Goal: Task Accomplishment & Management: Manage account settings

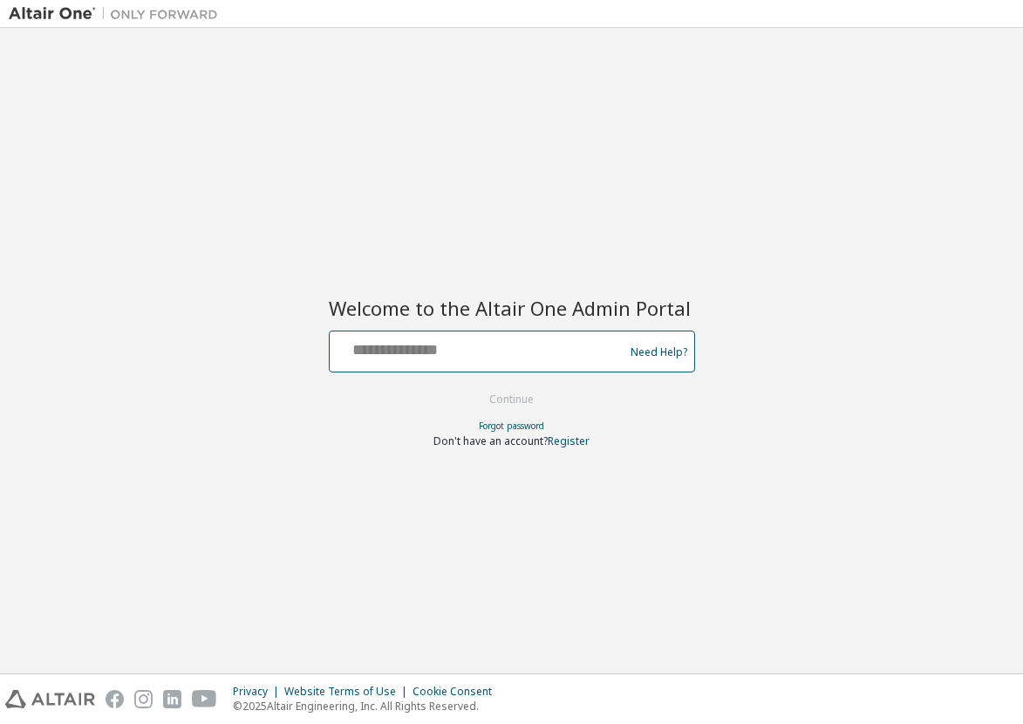
click at [437, 350] on input "text" at bounding box center [479, 347] width 285 height 25
type input "**********"
click at [471, 386] on button "Continue" at bounding box center [511, 399] width 81 height 26
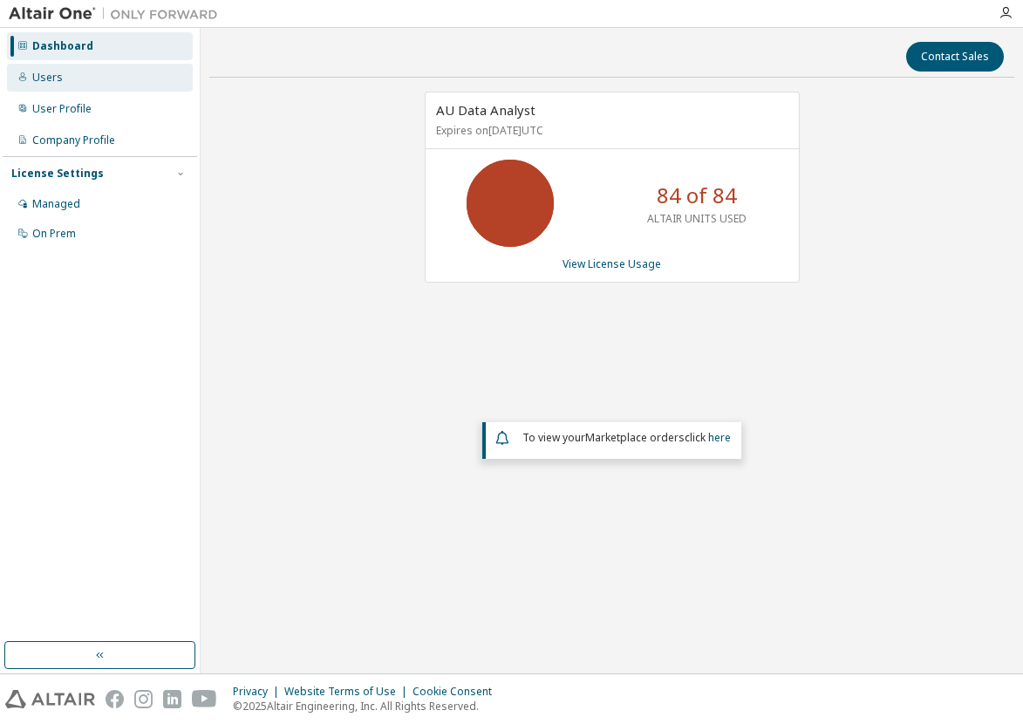
click at [47, 85] on div "Users" at bounding box center [100, 78] width 186 height 28
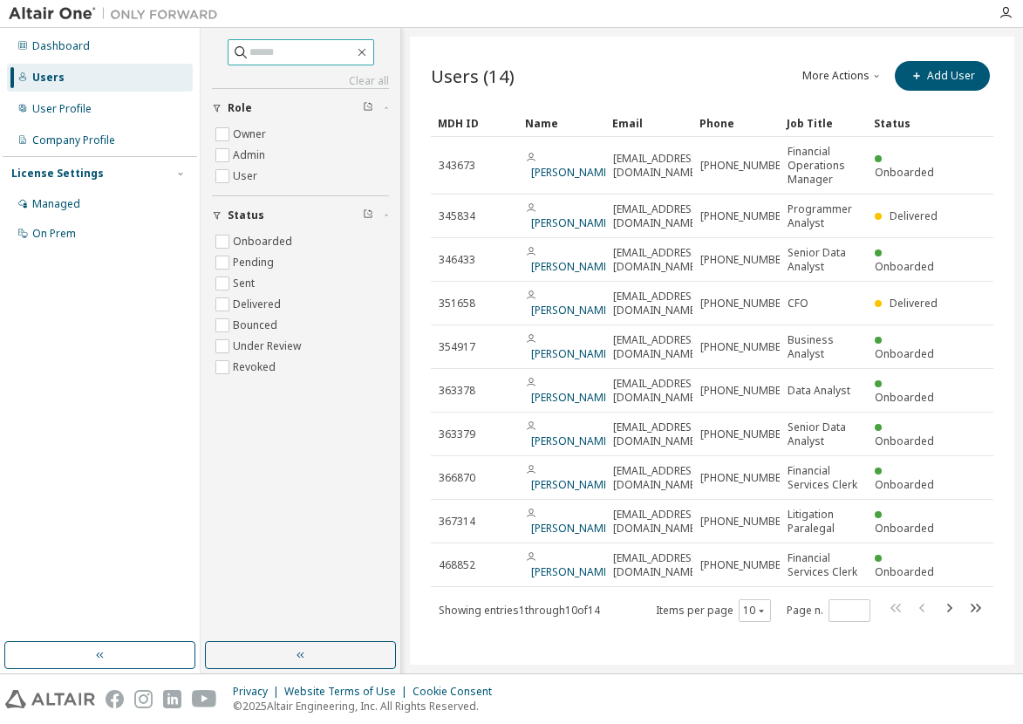
click at [311, 49] on input "text" at bounding box center [301, 52] width 105 height 17
type input "*******"
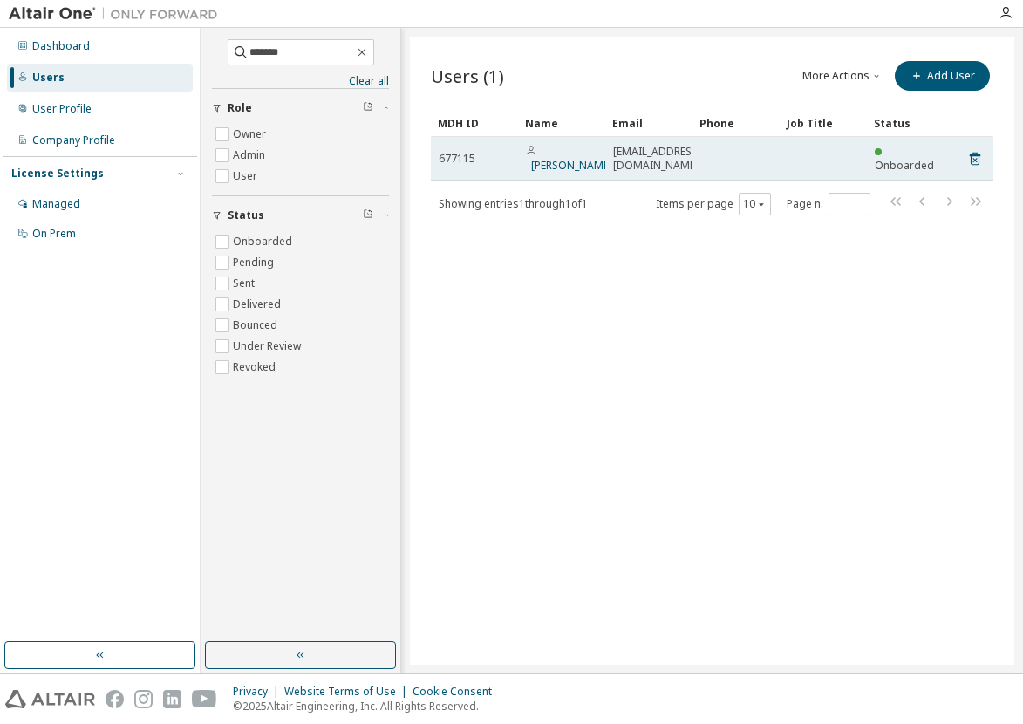
click at [587, 158] on span "[PERSON_NAME]" at bounding box center [569, 159] width 86 height 28
click at [912, 160] on span "Onboarded" at bounding box center [904, 165] width 59 height 15
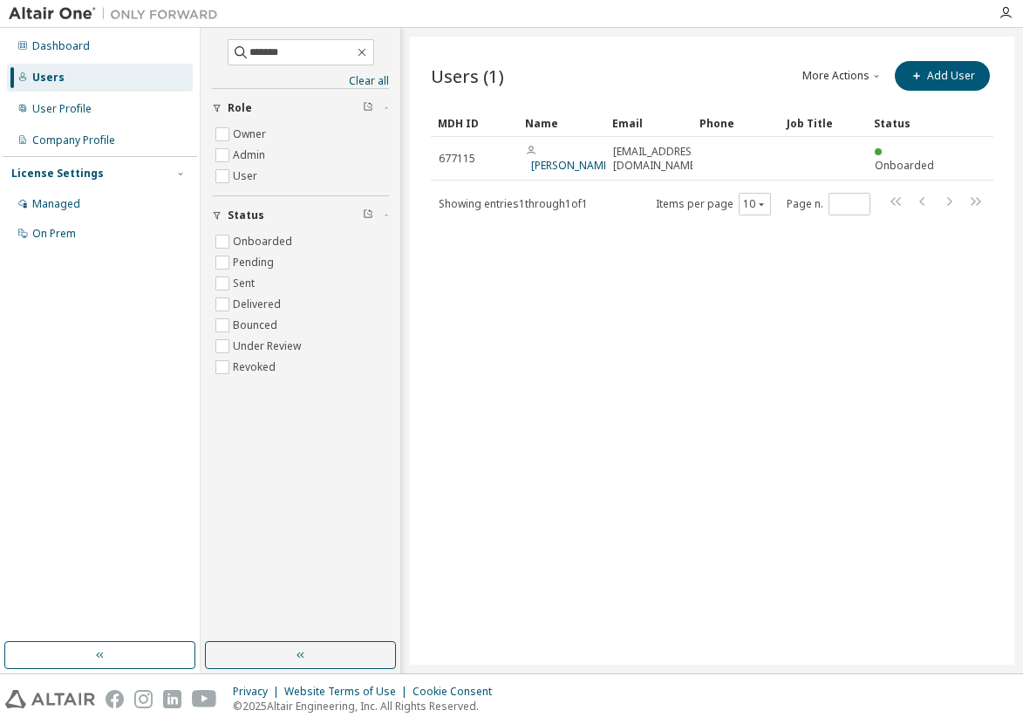
click at [867, 78] on button "More Actions" at bounding box center [843, 76] width 84 height 30
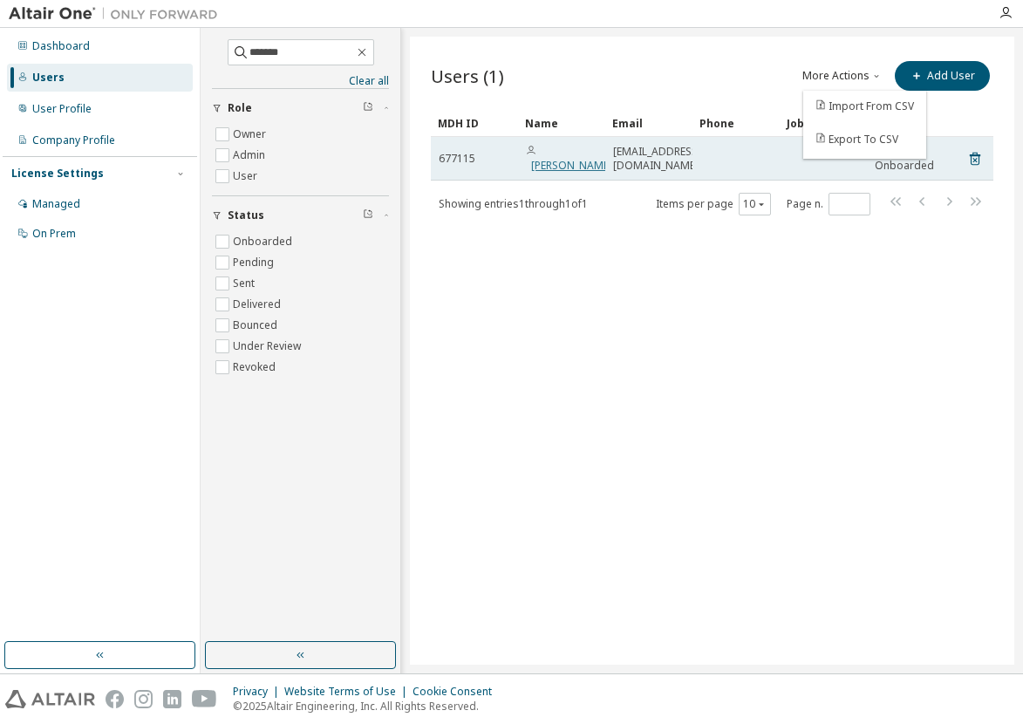
click at [547, 158] on link "[PERSON_NAME]" at bounding box center [571, 165] width 81 height 15
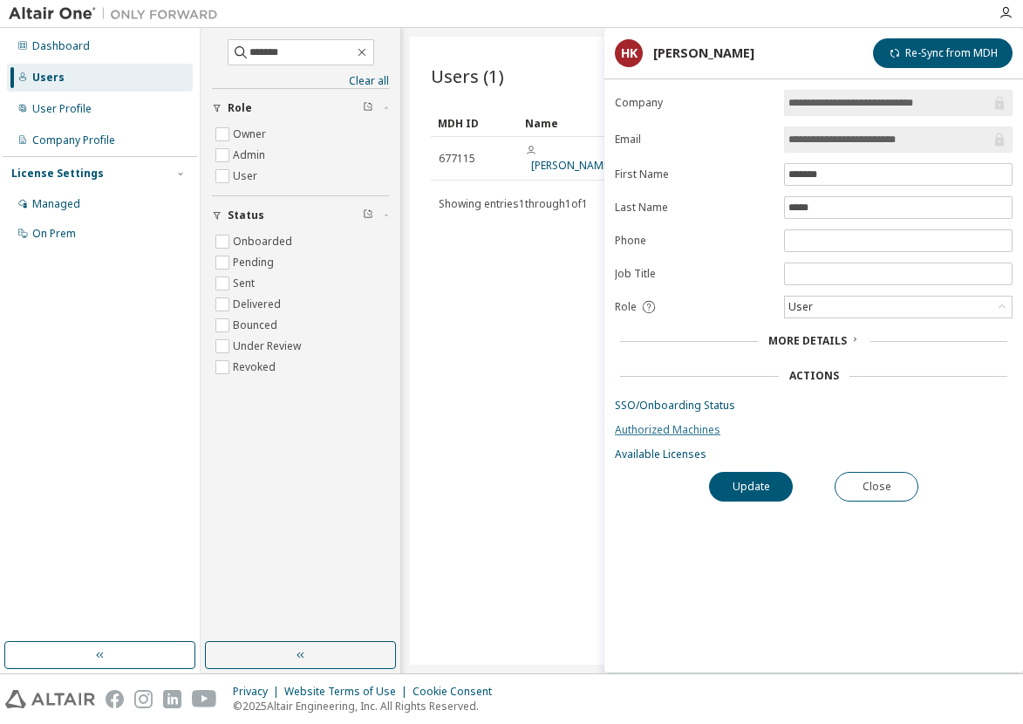
click at [703, 428] on link "Authorized Machines" at bounding box center [814, 430] width 398 height 14
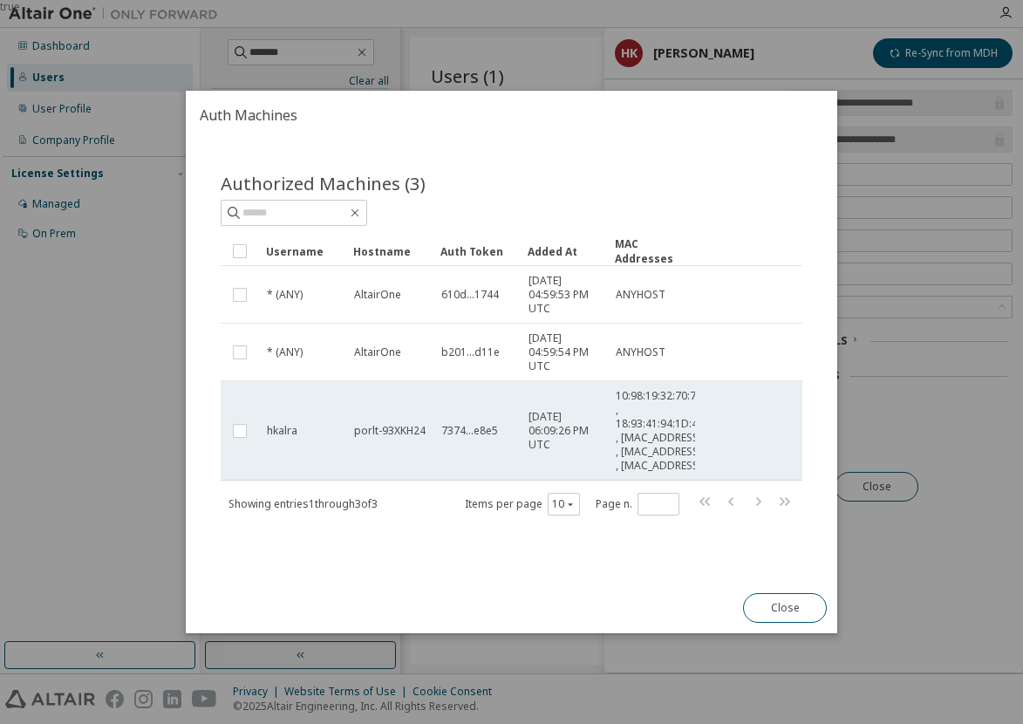
click at [651, 473] on span "10:98:19:32:70:74 , 18:93:41:94:1D:49 , [MAC_ADDRESS] , [MAC_ADDRESS] , [MAC_AD…" at bounding box center [660, 431] width 88 height 84
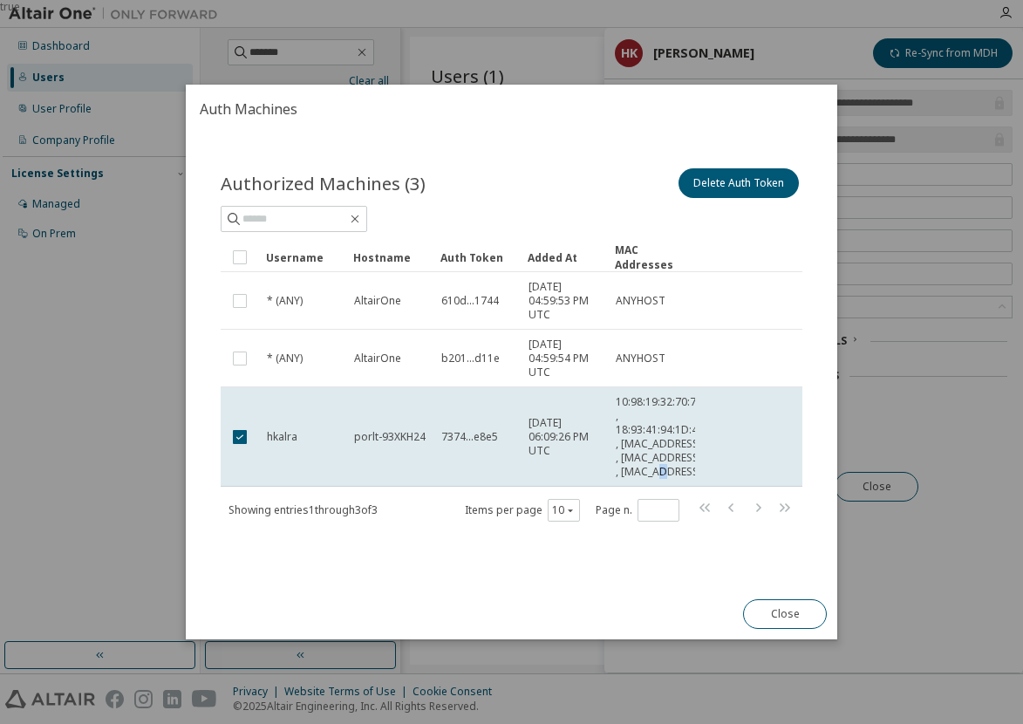
click at [651, 473] on span "10:98:19:32:70:74 , 18:93:41:94:1D:49 , [MAC_ADDRESS] , [MAC_ADDRESS] , [MAC_AD…" at bounding box center [660, 437] width 88 height 84
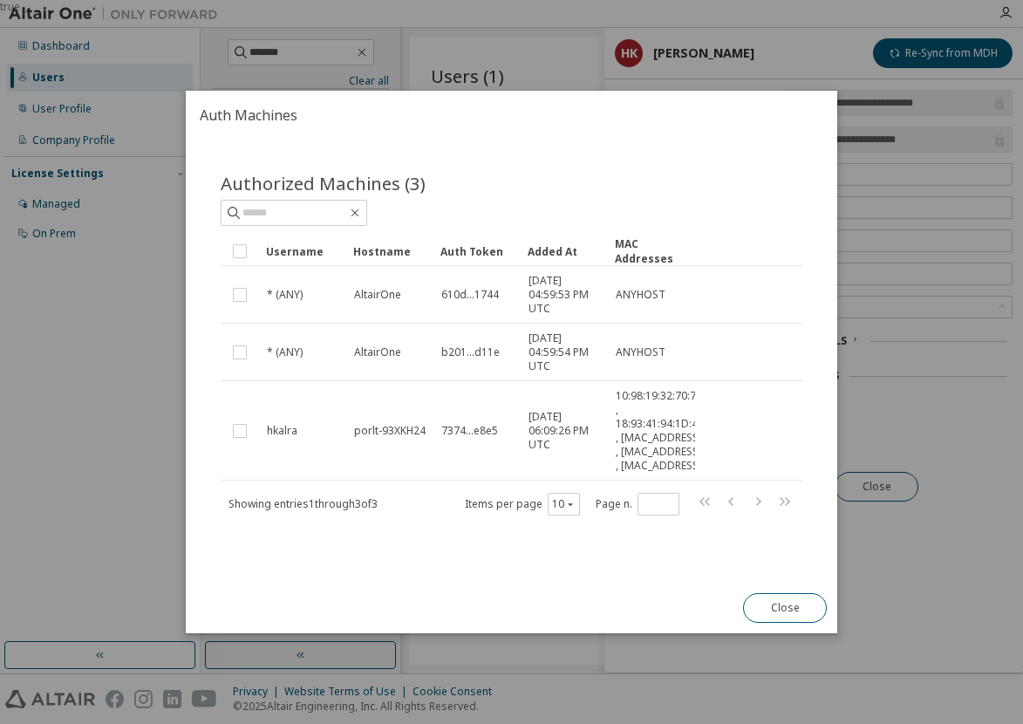
click at [651, 473] on span "10:98:19:32:70:74 , 18:93:41:94:1D:49 , [MAC_ADDRESS] , [MAC_ADDRESS] , [MAC_AD…" at bounding box center [660, 431] width 88 height 84
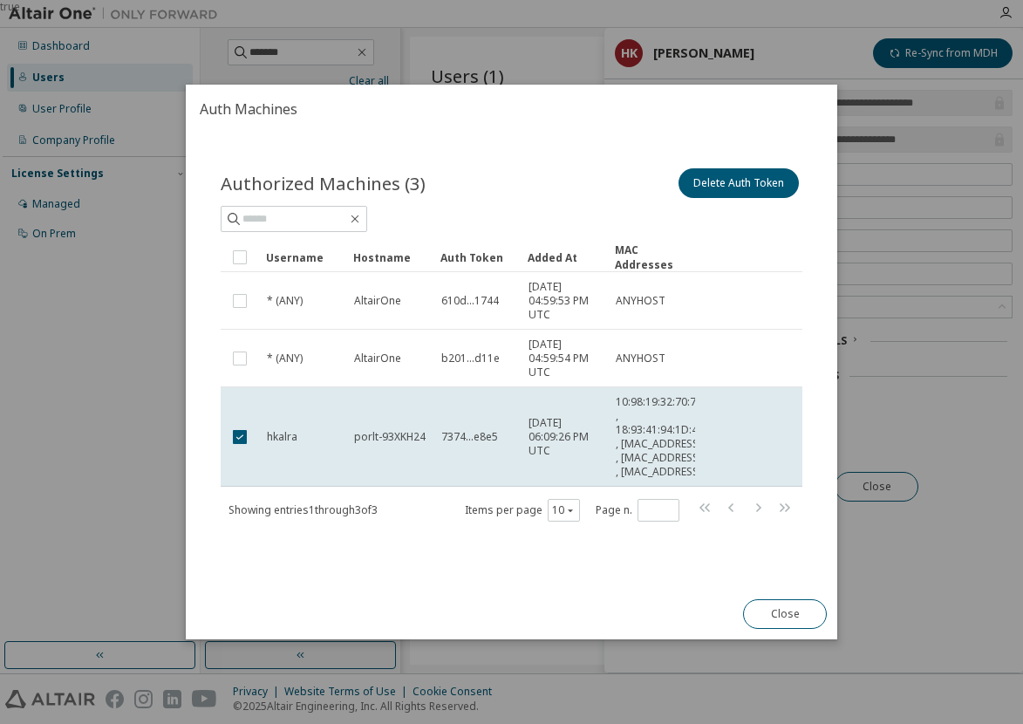
click at [748, 85] on h2 "Auth Machines" at bounding box center [512, 109] width 652 height 49
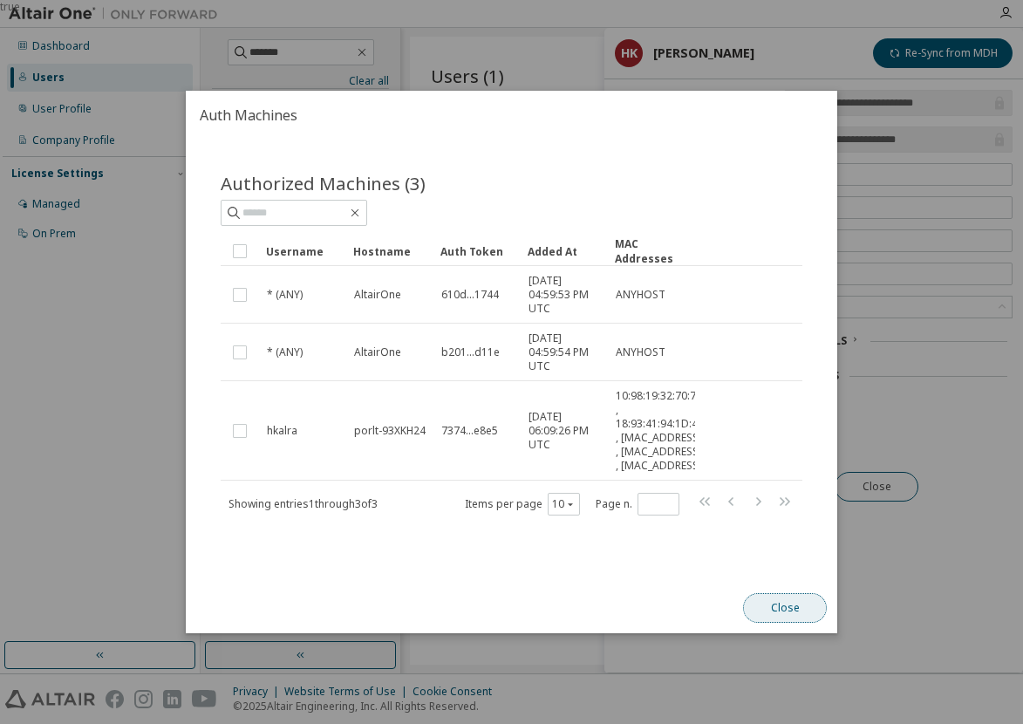
click at [775, 623] on button "Close" at bounding box center [785, 608] width 84 height 30
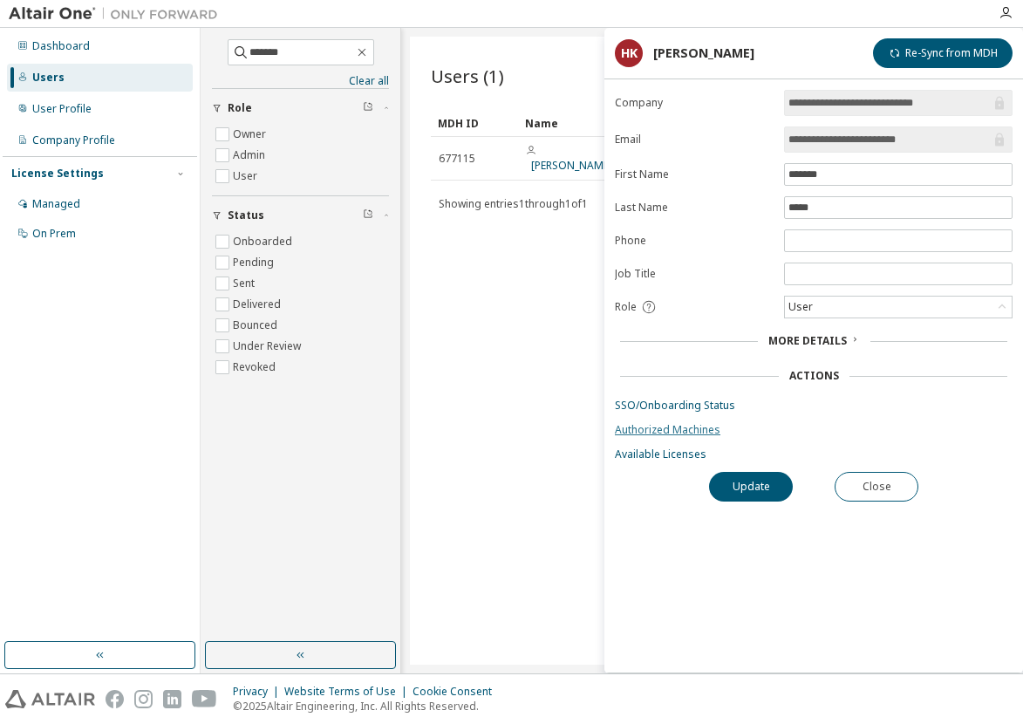
click at [700, 429] on link "Authorized Machines" at bounding box center [814, 430] width 398 height 14
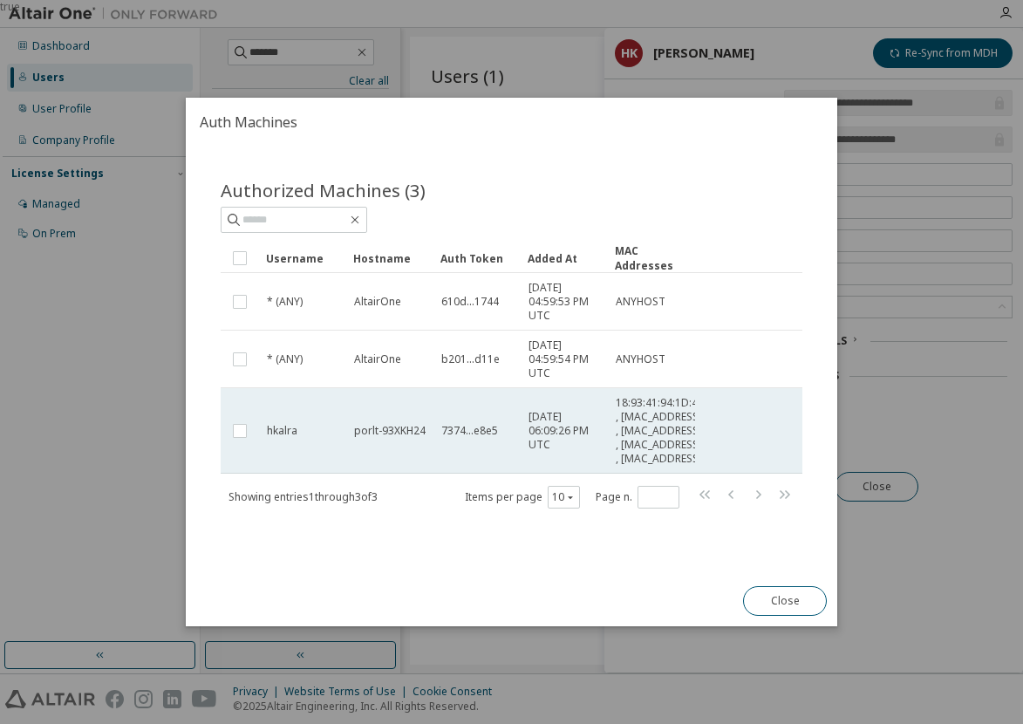
click at [295, 441] on td "hkalra" at bounding box center [302, 430] width 87 height 85
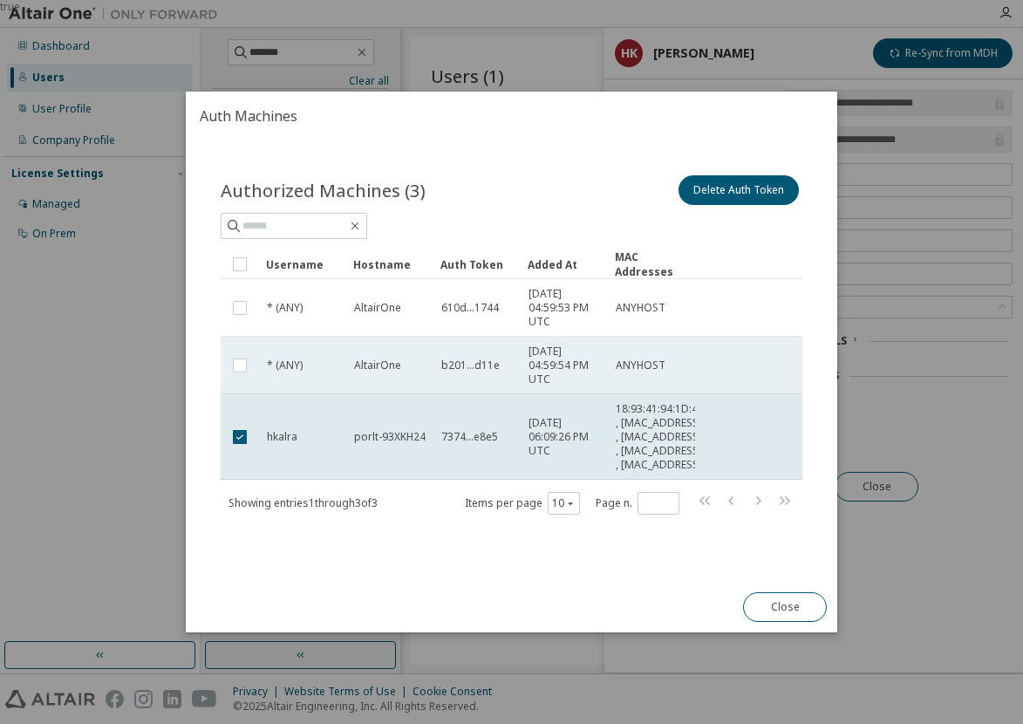
click at [393, 350] on td "AltairOne" at bounding box center [389, 366] width 87 height 58
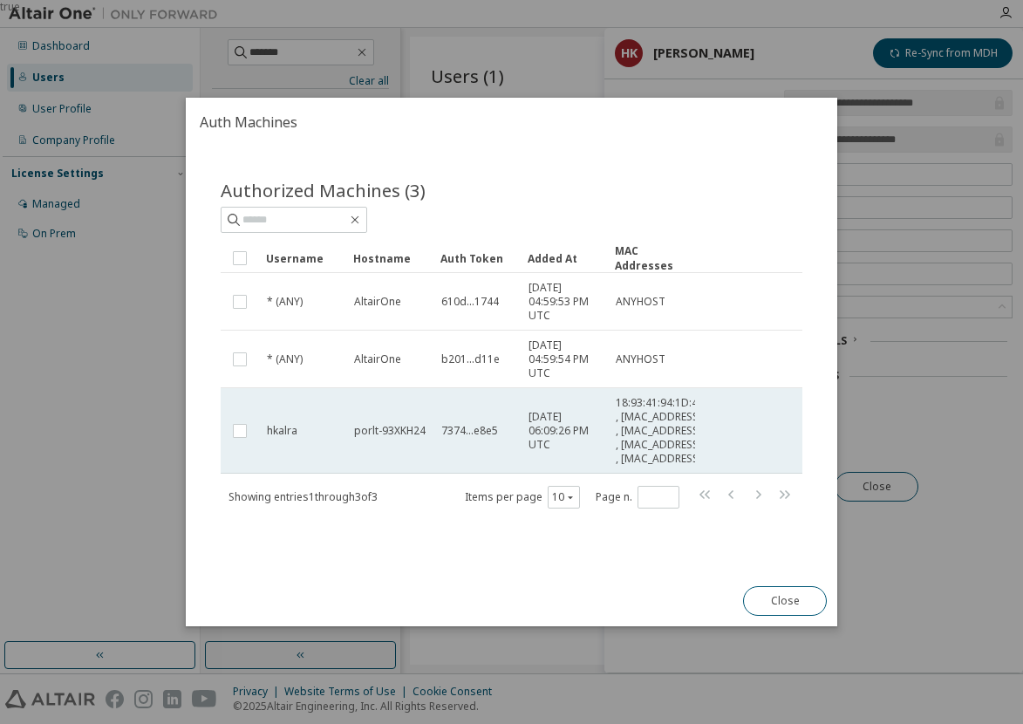
click at [251, 421] on td at bounding box center [240, 430] width 38 height 85
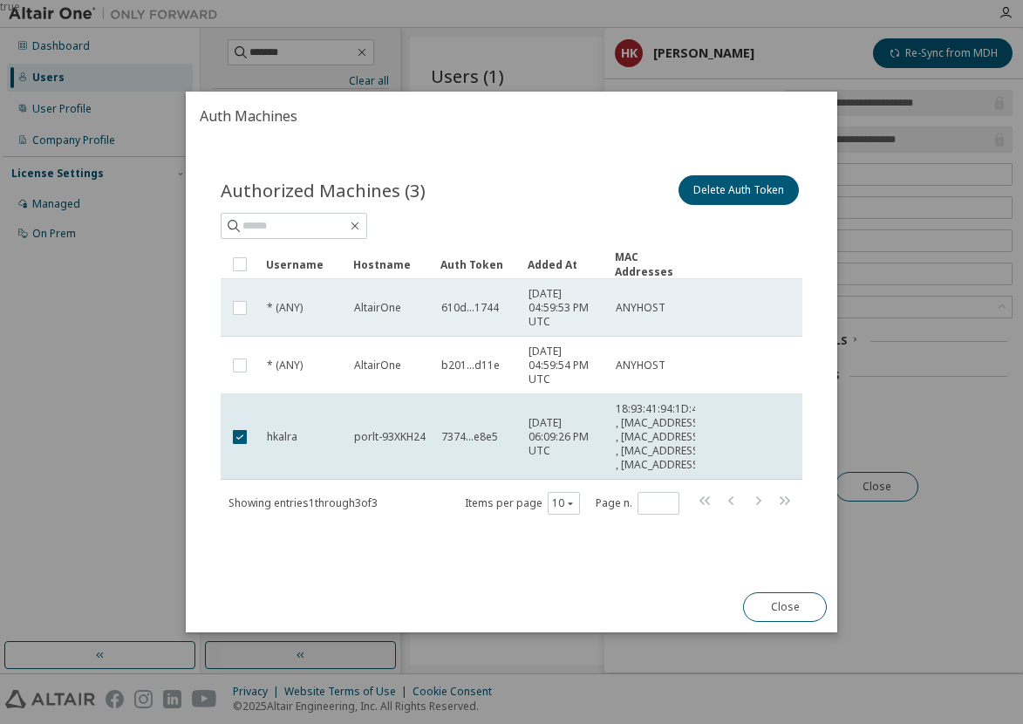
click at [330, 301] on div "* (ANY)" at bounding box center [303, 308] width 72 height 14
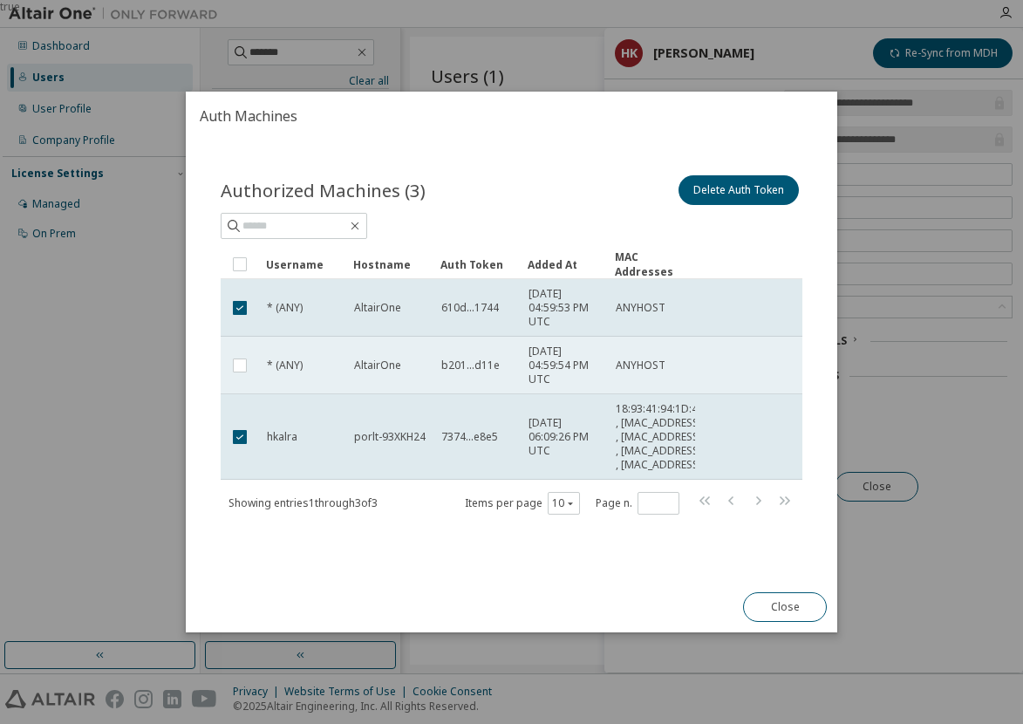
click at [346, 348] on td "AltairOne" at bounding box center [389, 366] width 87 height 58
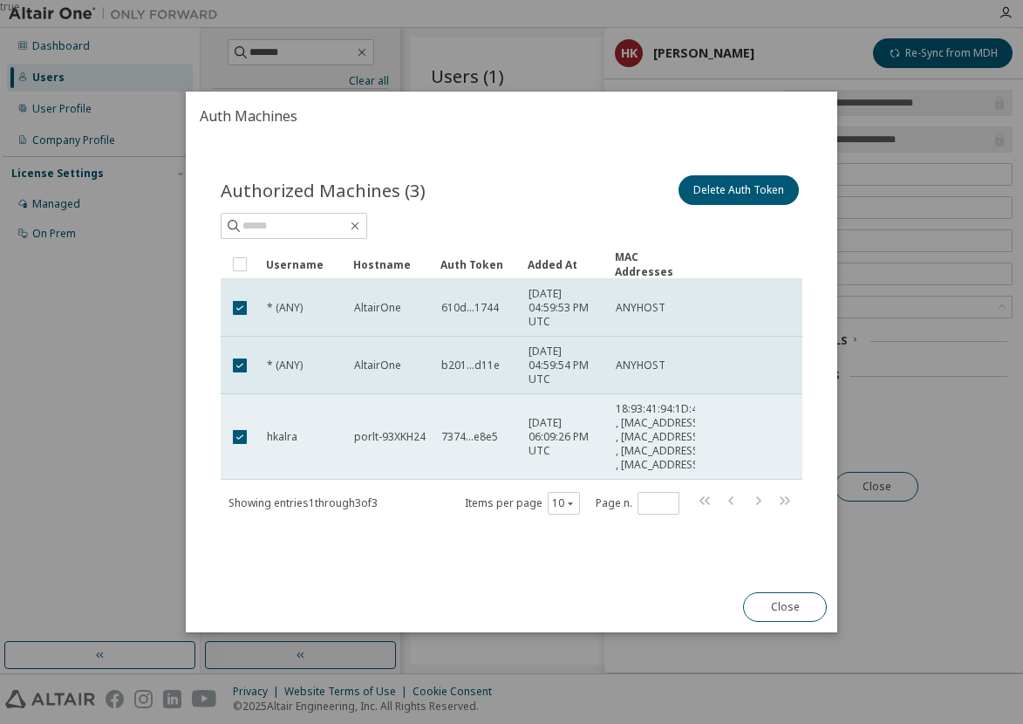
click at [302, 423] on td "hkalra" at bounding box center [302, 436] width 87 height 85
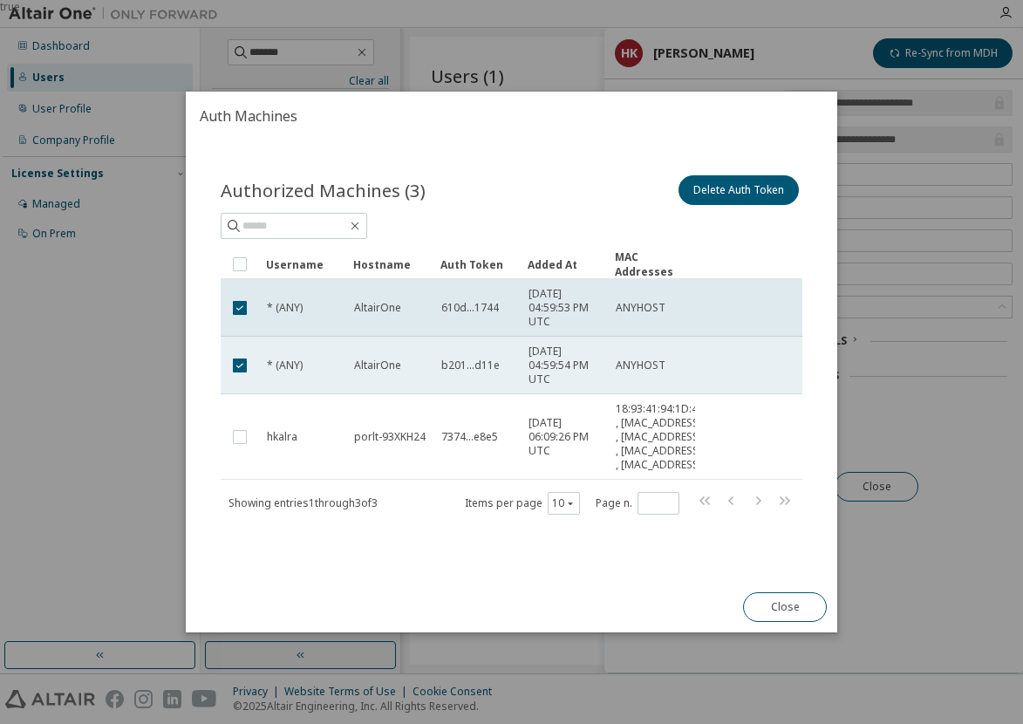
click at [318, 358] on div "* (ANY)" at bounding box center [303, 365] width 72 height 14
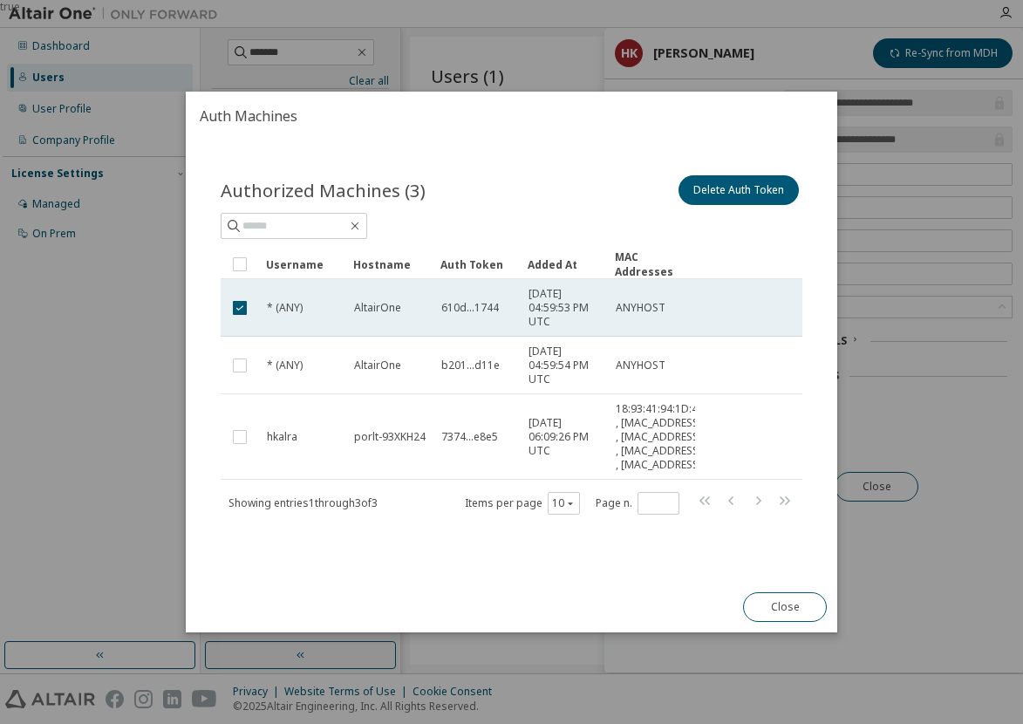
click at [326, 301] on div "* (ANY)" at bounding box center [303, 308] width 72 height 14
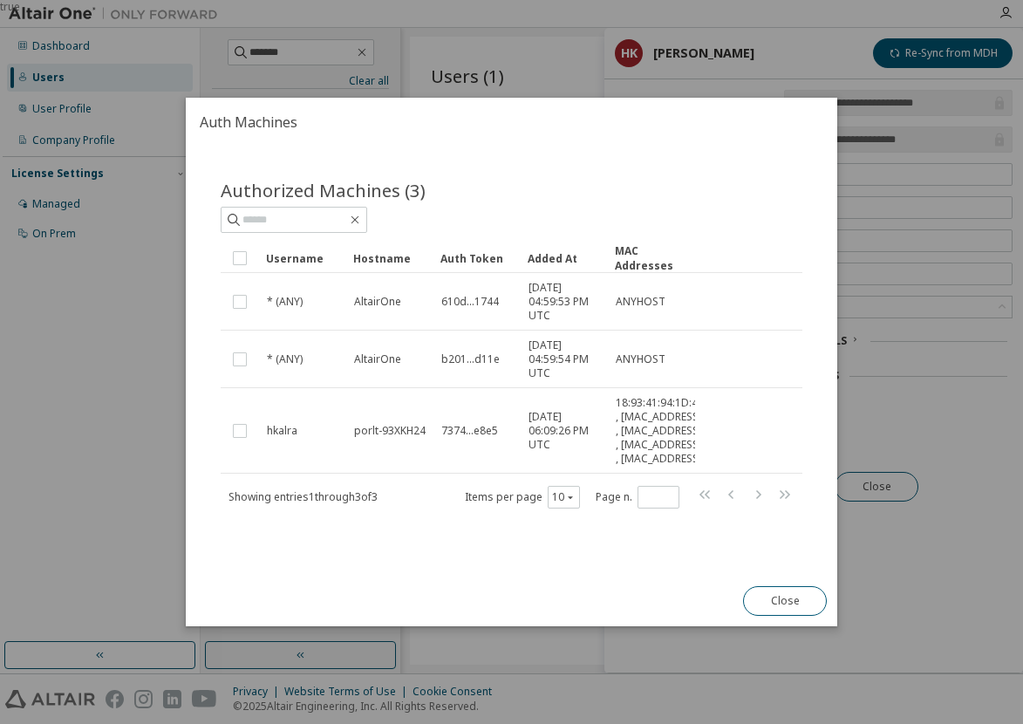
click at [326, 295] on div "* (ANY)" at bounding box center [303, 302] width 72 height 14
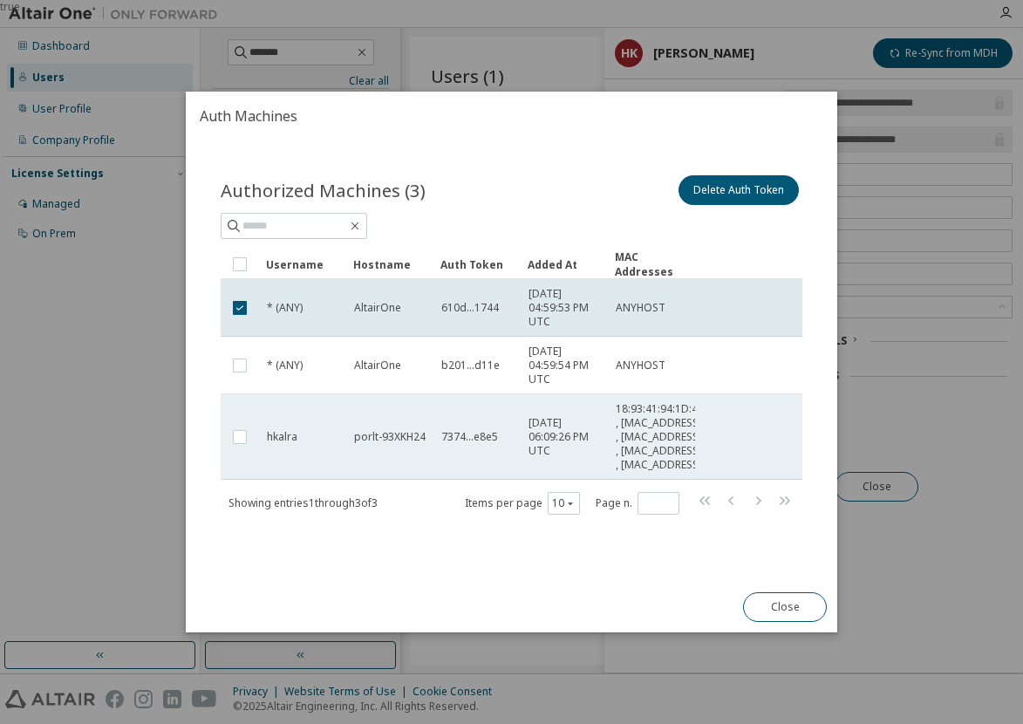
click at [557, 439] on span "[DATE] 06:09:26 PM UTC" at bounding box center [565, 437] width 72 height 42
click at [632, 430] on span "18:93:41:94:1D:49 , [MAC_ADDRESS] , [MAC_ADDRESS] , [MAC_ADDRESS] , [MAC_ADDRES…" at bounding box center [660, 437] width 88 height 70
click at [468, 456] on td "7374...e8e5" at bounding box center [477, 436] width 87 height 85
click at [468, 436] on span "7374...e8e5" at bounding box center [469, 437] width 57 height 14
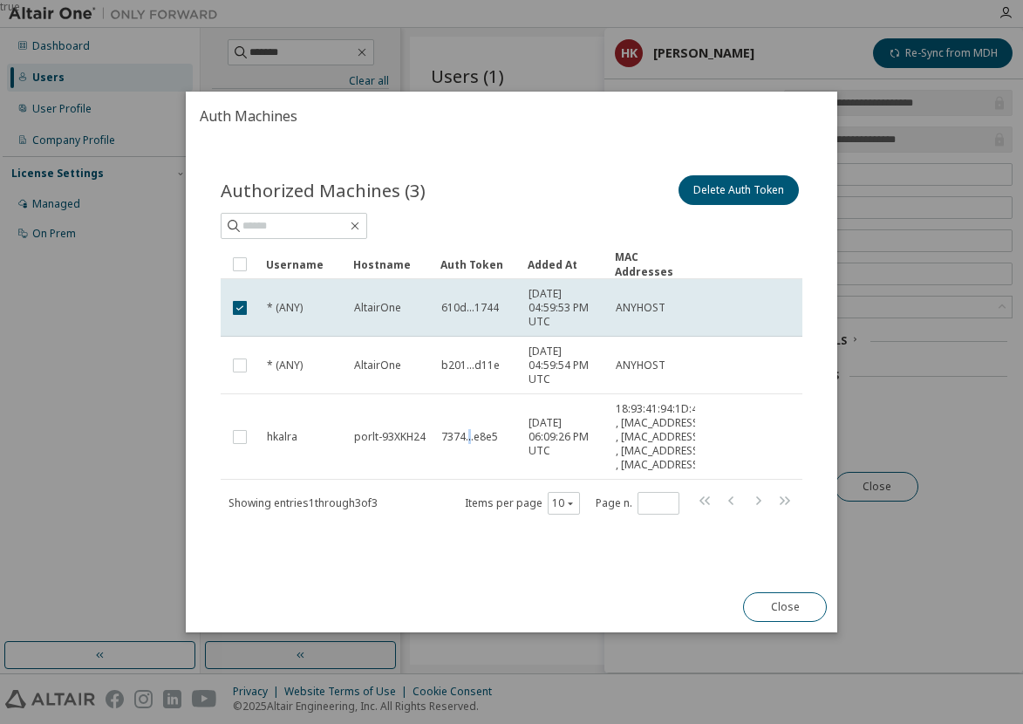
click at [468, 436] on span "7374...e8e5" at bounding box center [469, 437] width 57 height 14
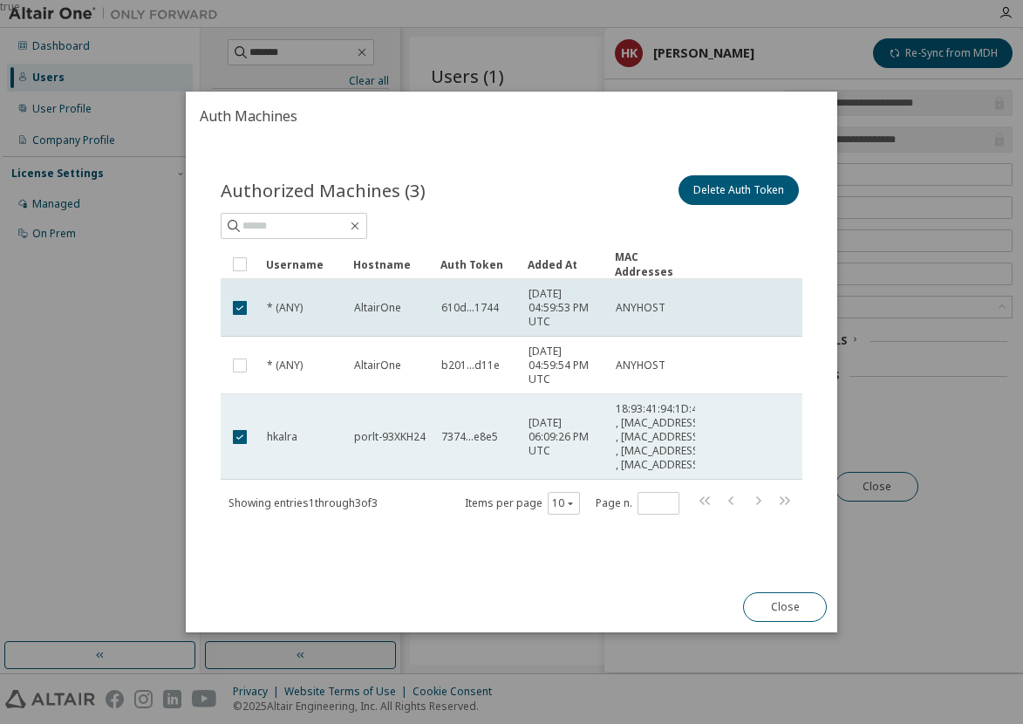
click at [452, 433] on span "7374...e8e5" at bounding box center [469, 437] width 57 height 14
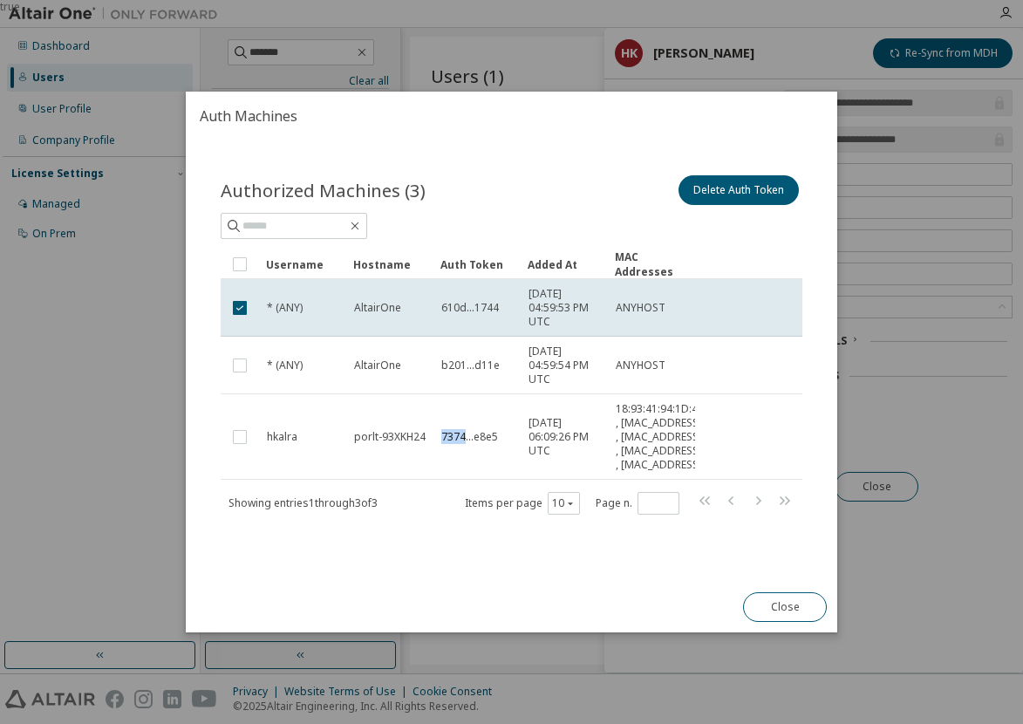
click at [452, 433] on span "7374...e8e5" at bounding box center [469, 437] width 57 height 14
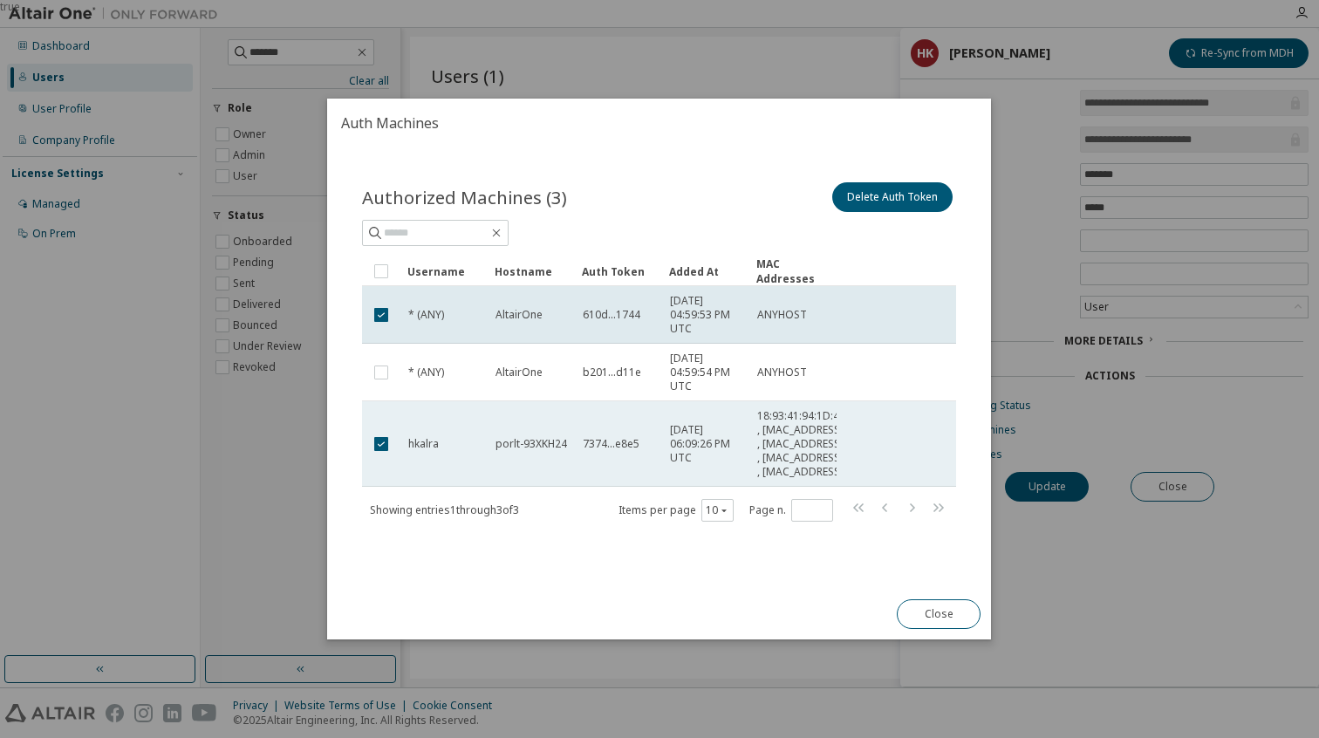
click at [621, 442] on span "7374...e8e5" at bounding box center [611, 444] width 57 height 14
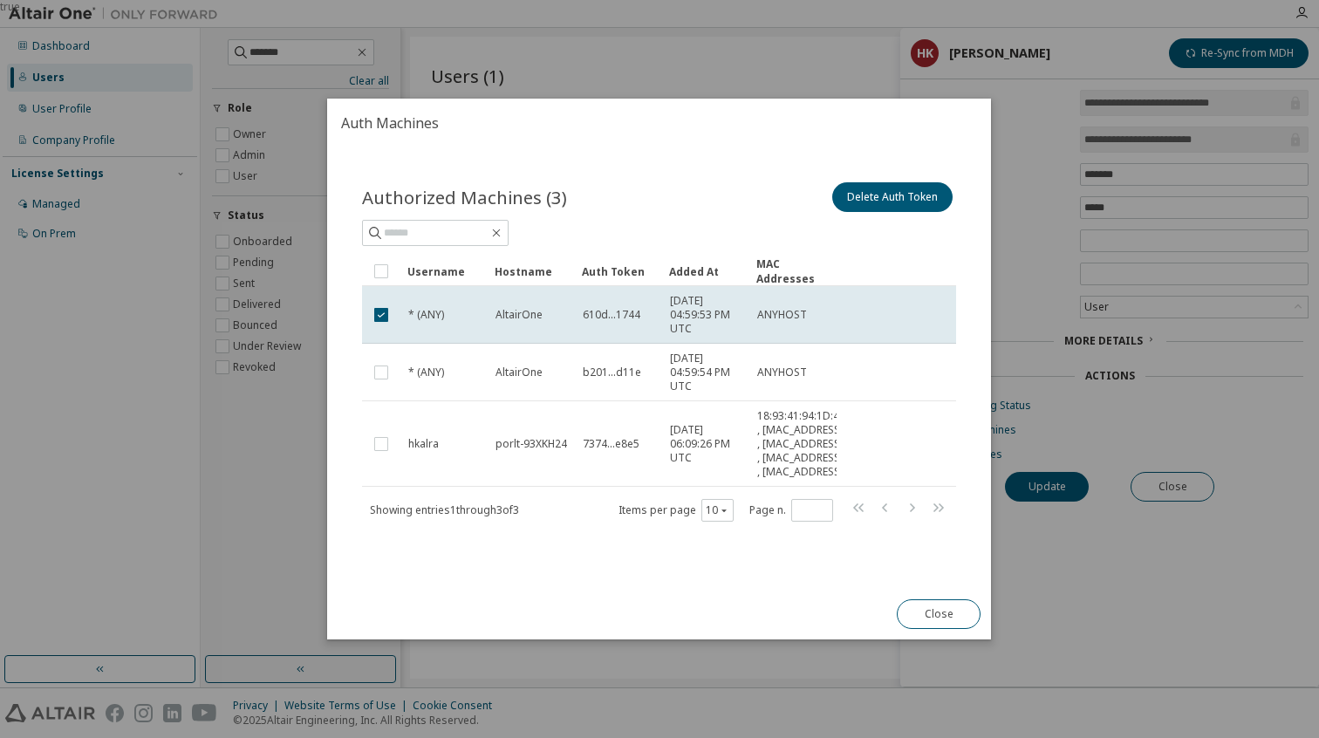
click at [621, 442] on span "7374...e8e5" at bounding box center [611, 444] width 57 height 14
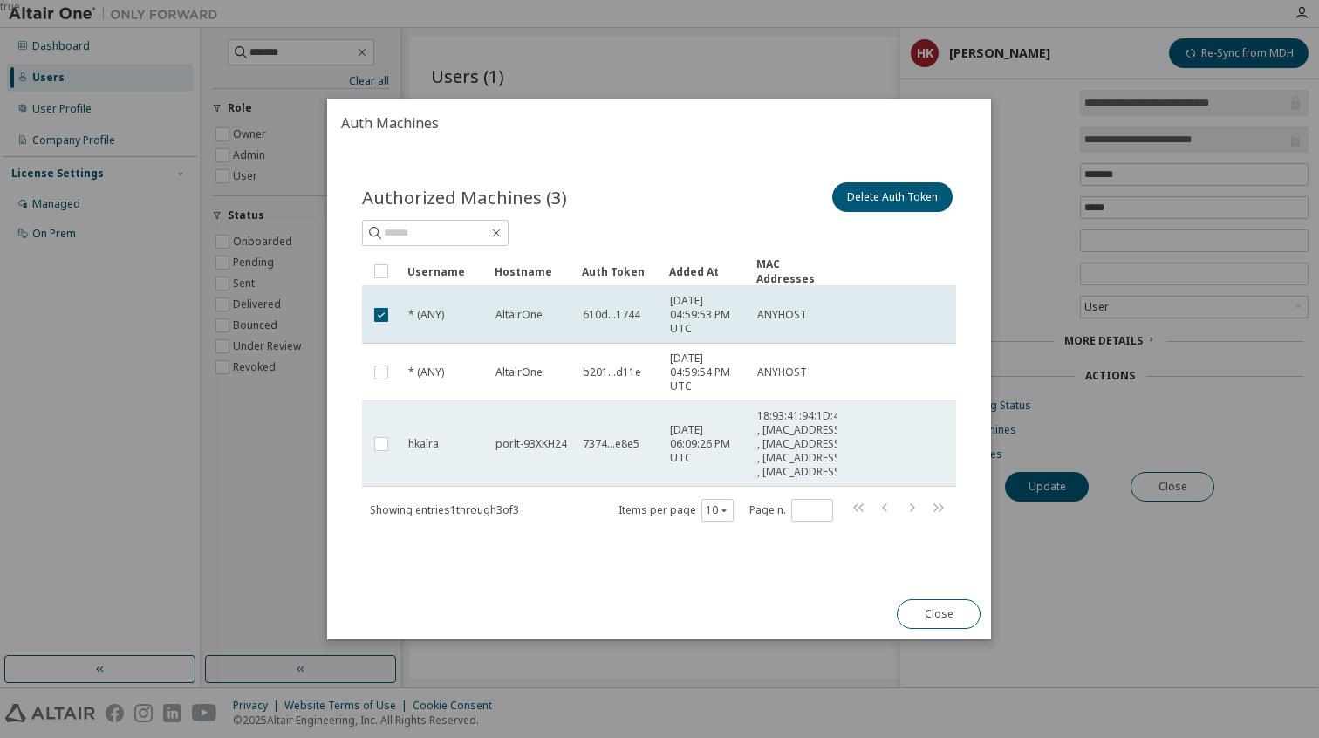
click at [589, 443] on span "7374...e8e5" at bounding box center [611, 444] width 57 height 14
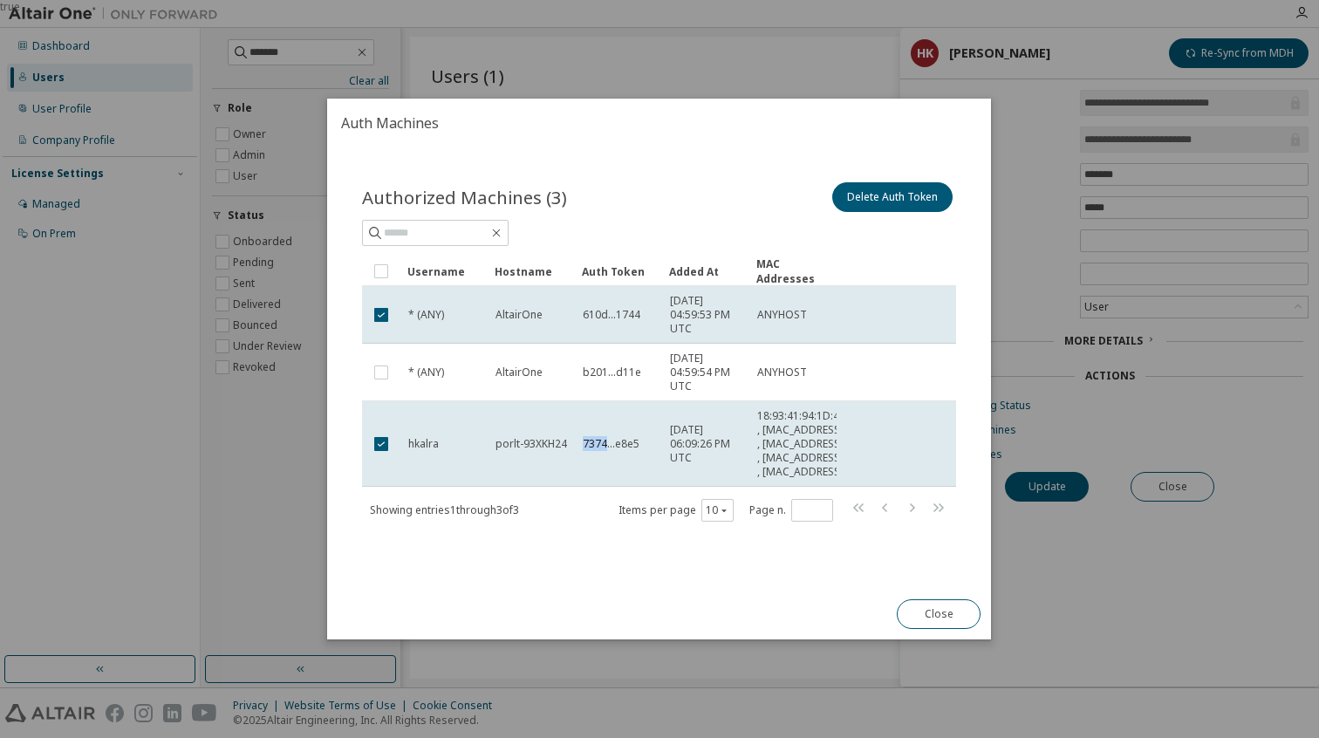
click at [589, 443] on span "7374...e8e5" at bounding box center [611, 444] width 57 height 14
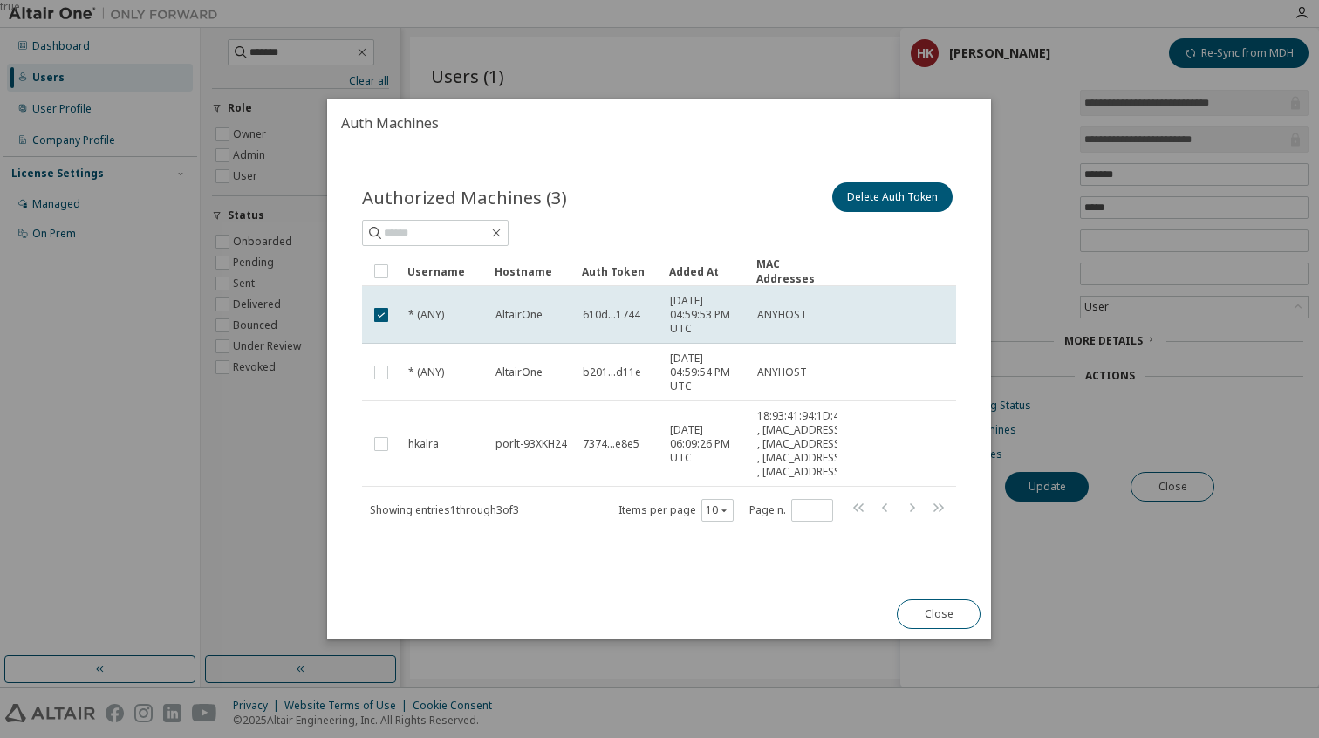
click at [589, 443] on span "7374...e8e5" at bounding box center [611, 444] width 57 height 14
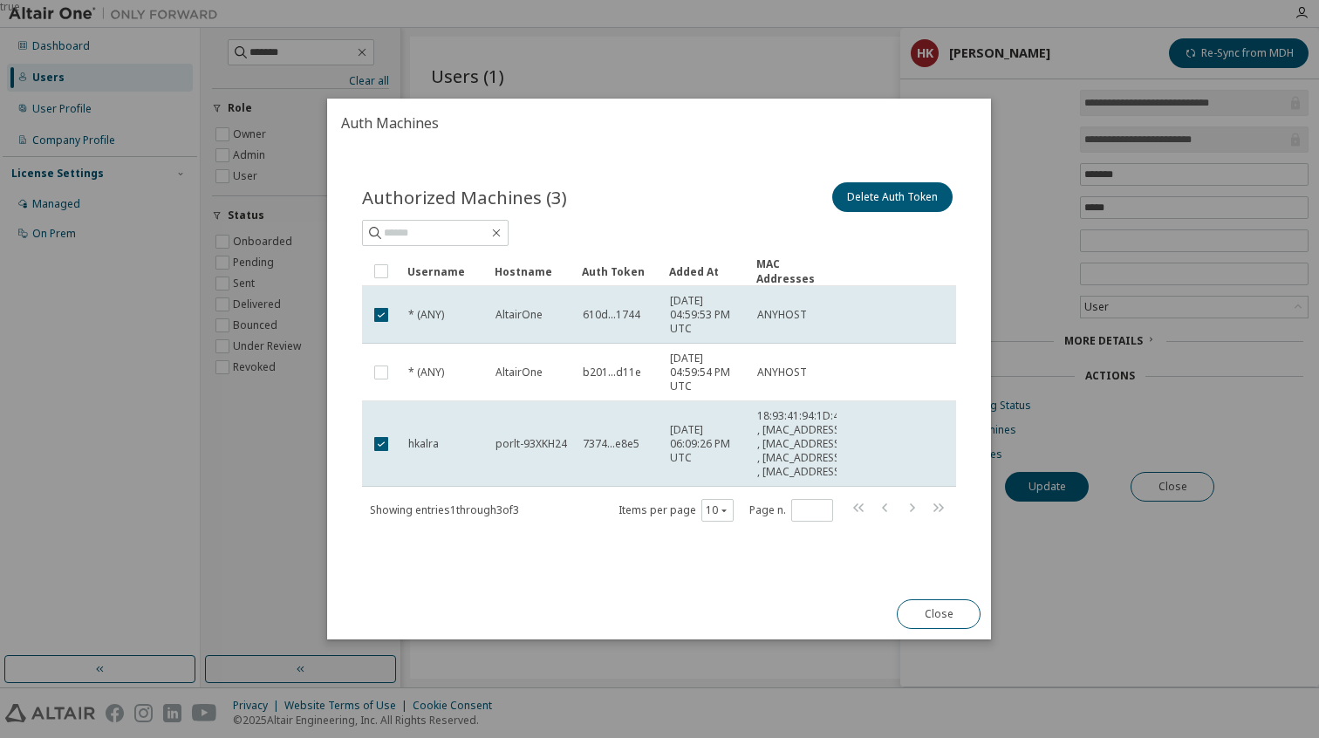
click at [589, 443] on span "7374...e8e5" at bounding box center [611, 444] width 57 height 14
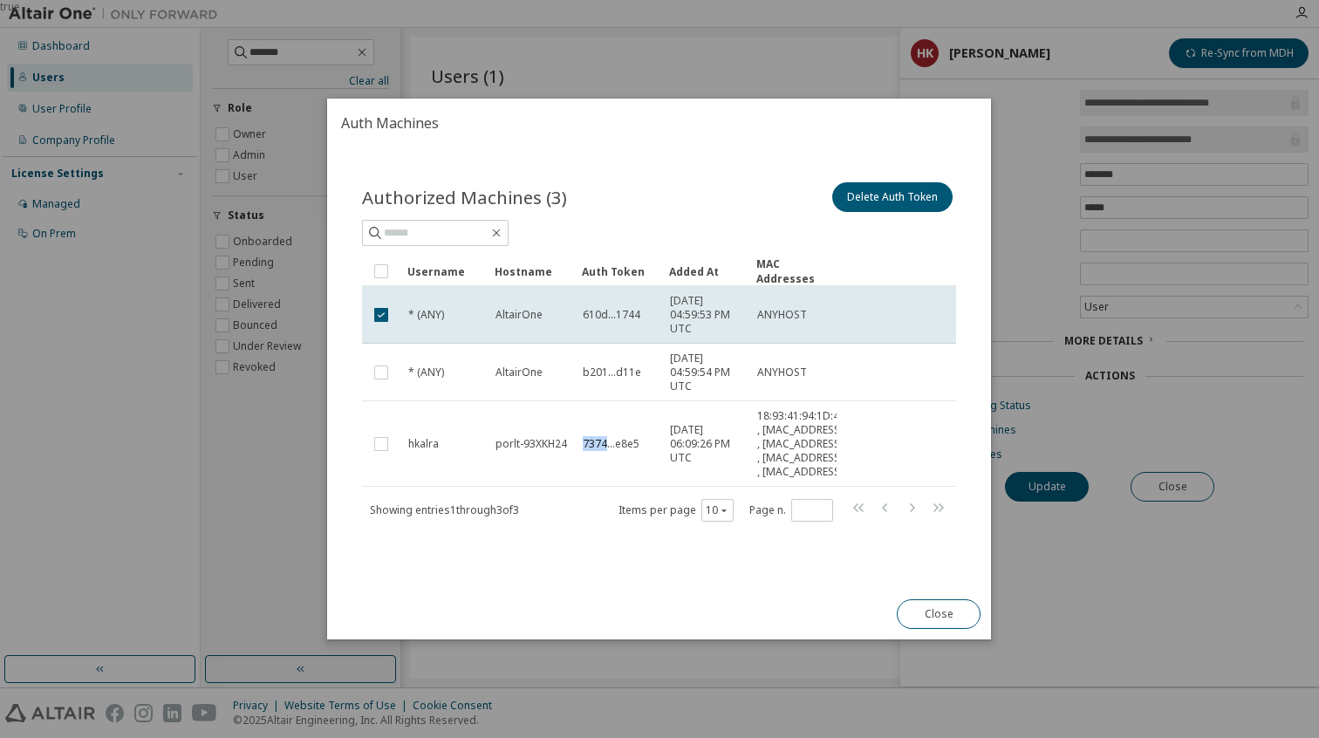
click at [589, 443] on span "7374...e8e5" at bounding box center [611, 444] width 57 height 14
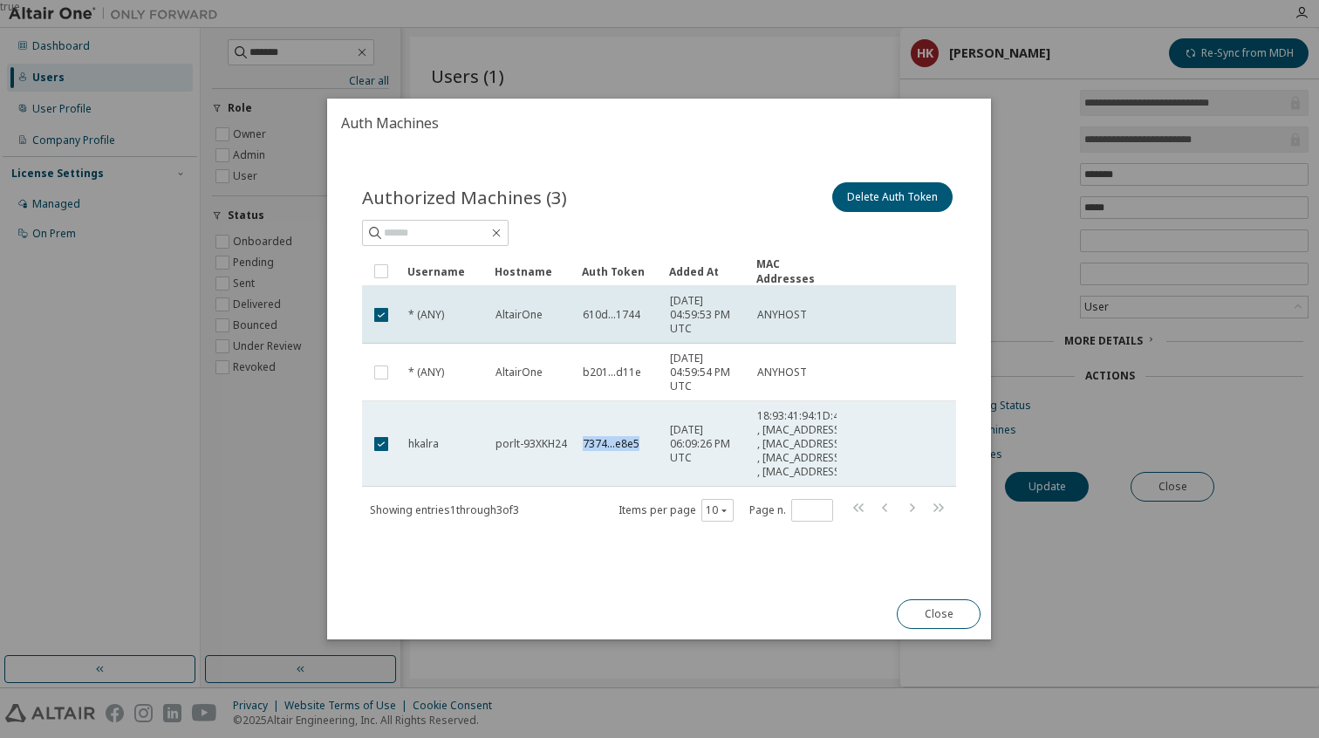
drag, startPoint x: 584, startPoint y: 442, endPoint x: 656, endPoint y: 446, distance: 71.6
click at [656, 446] on td "7374...e8e5" at bounding box center [618, 443] width 87 height 85
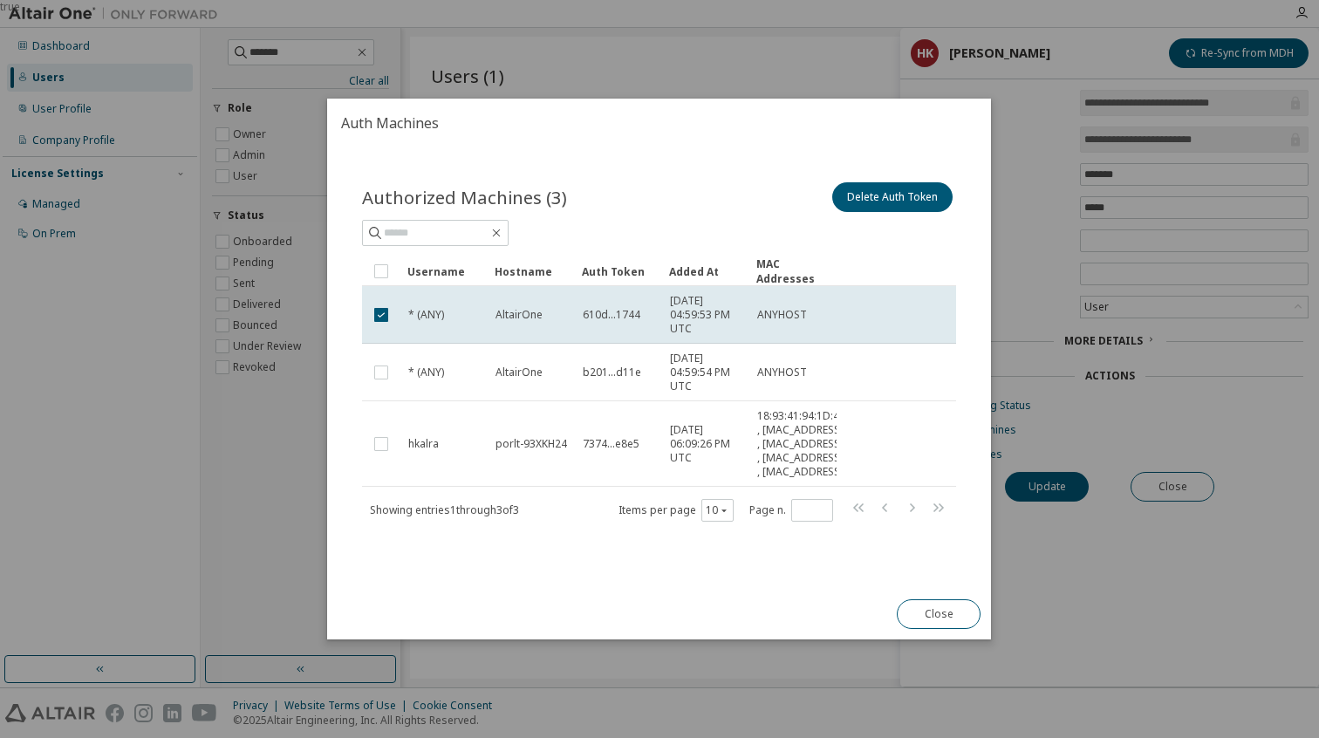
copy span "7374...e8e5"
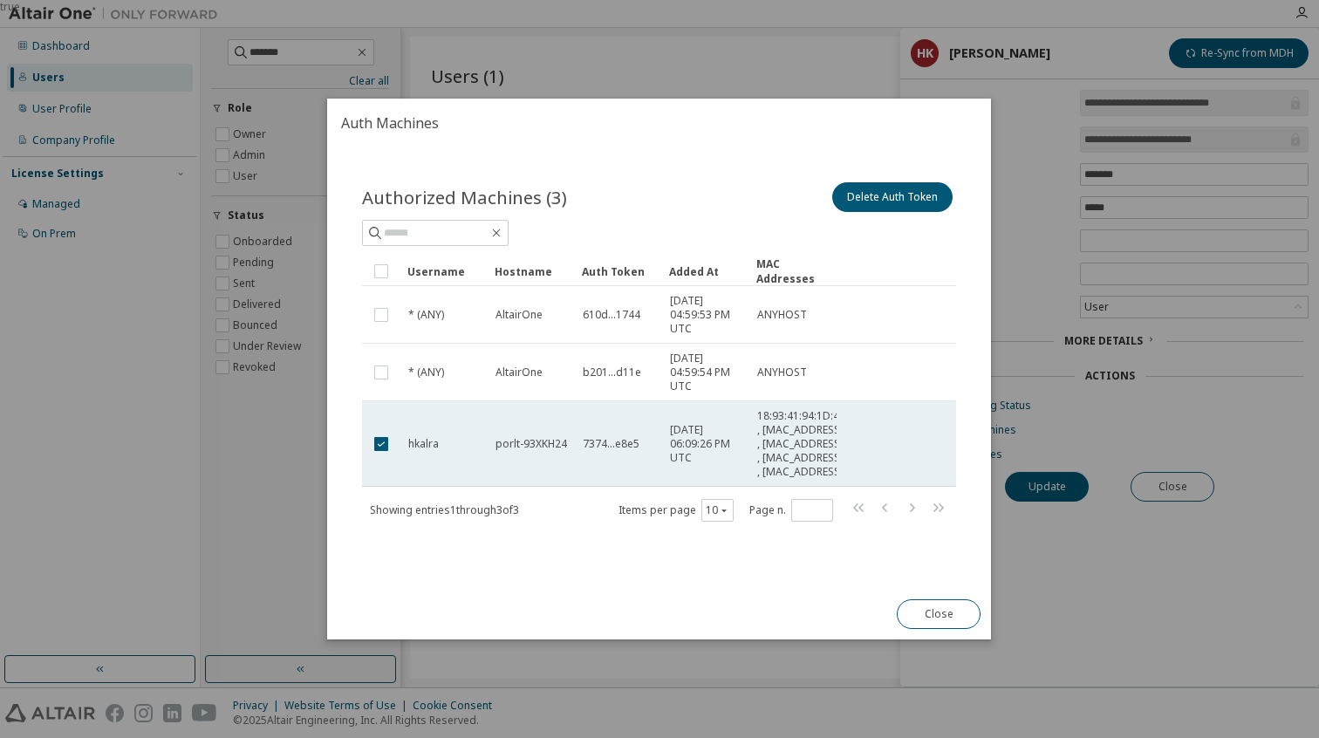
click at [620, 439] on span "7374...e8e5" at bounding box center [611, 444] width 57 height 14
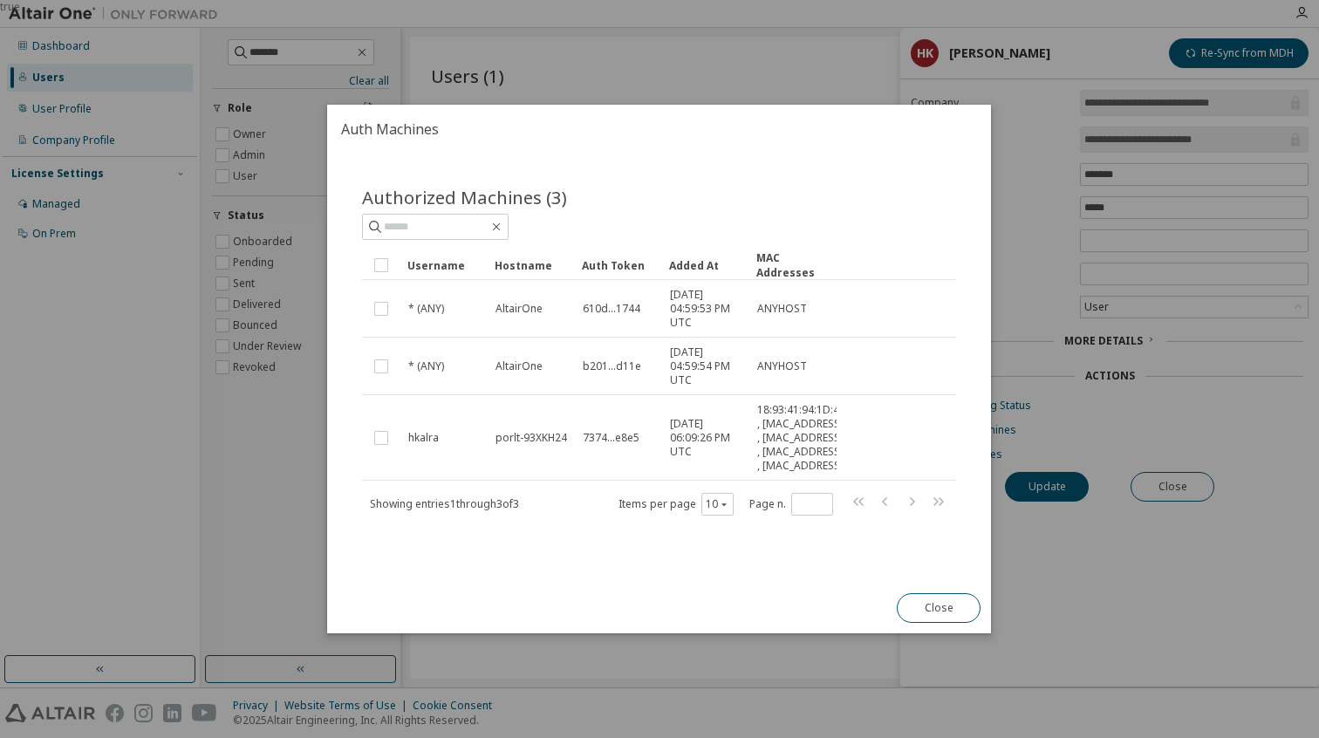
click at [620, 439] on span "7374...e8e5" at bounding box center [611, 438] width 57 height 14
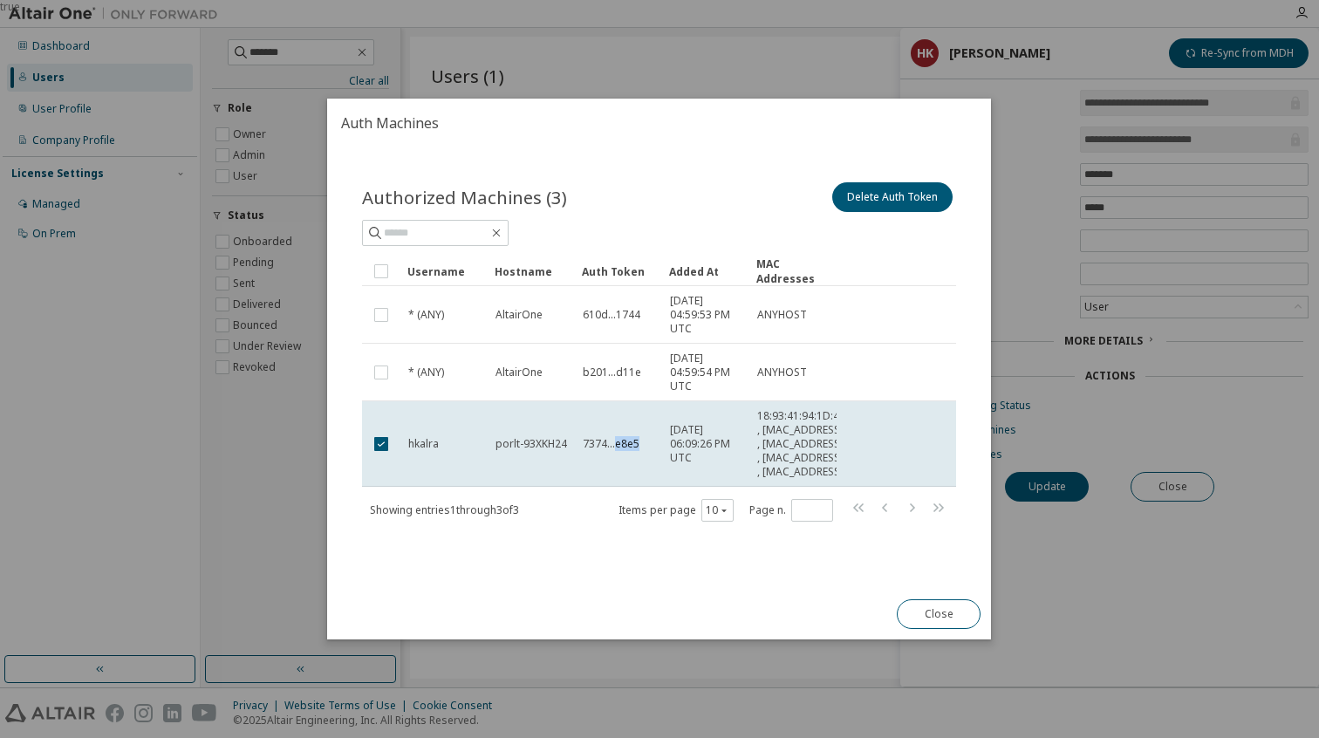
click at [620, 439] on span "7374...e8e5" at bounding box center [611, 444] width 57 height 14
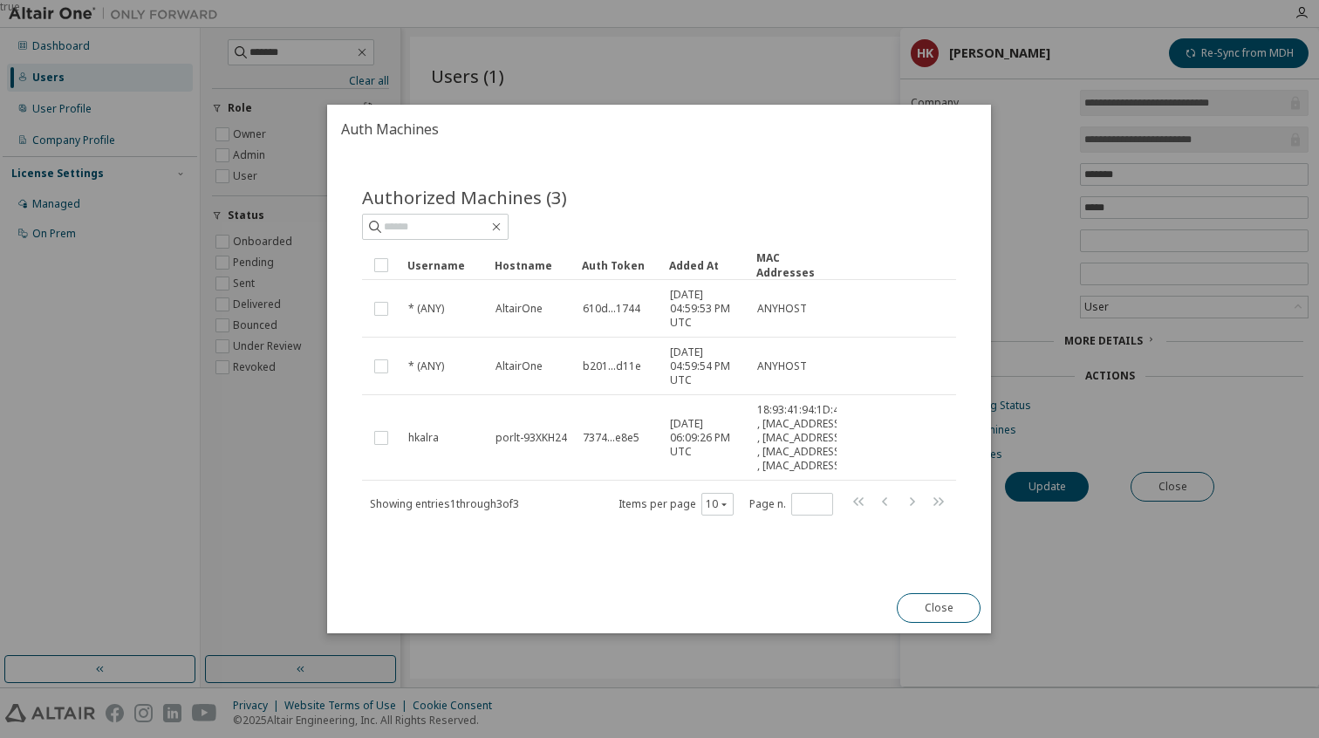
click at [620, 439] on span "7374...e8e5" at bounding box center [611, 438] width 57 height 14
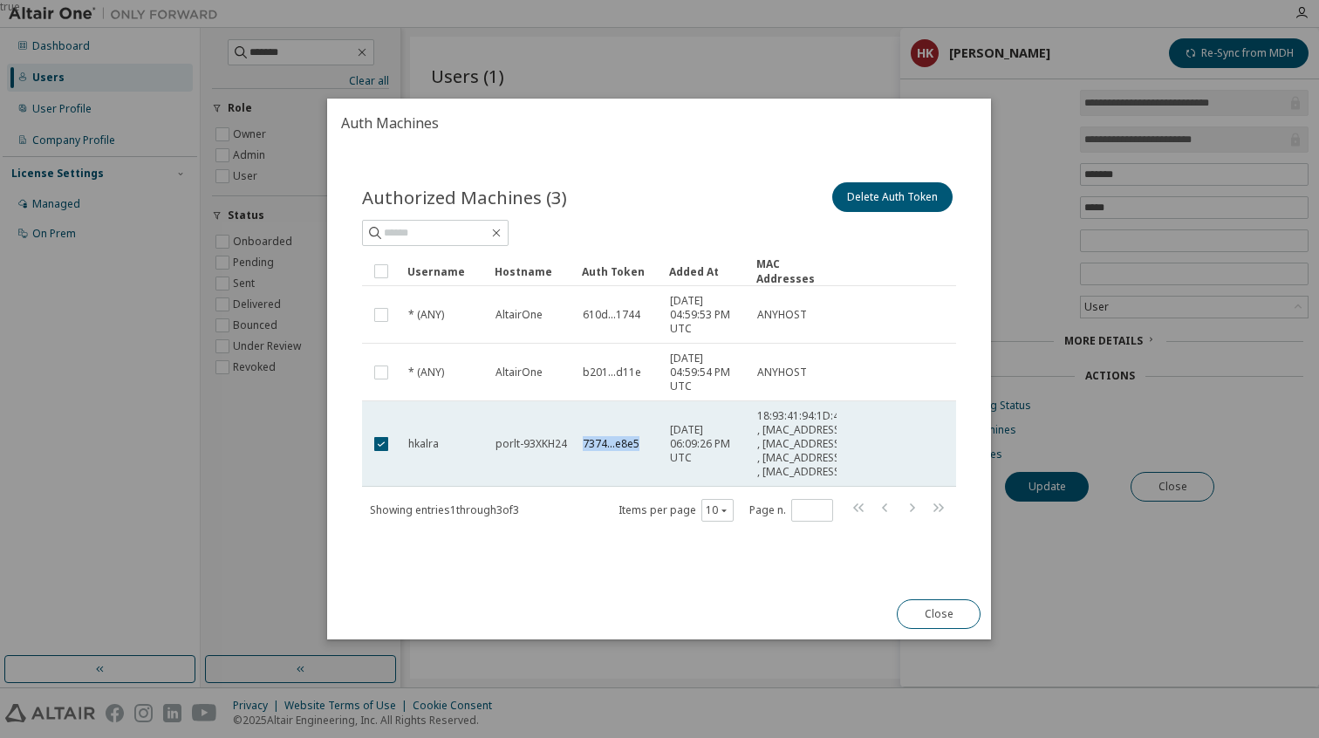
drag, startPoint x: 585, startPoint y: 445, endPoint x: 660, endPoint y: 445, distance: 75.0
click at [660, 445] on td "7374...e8e5" at bounding box center [618, 443] width 87 height 85
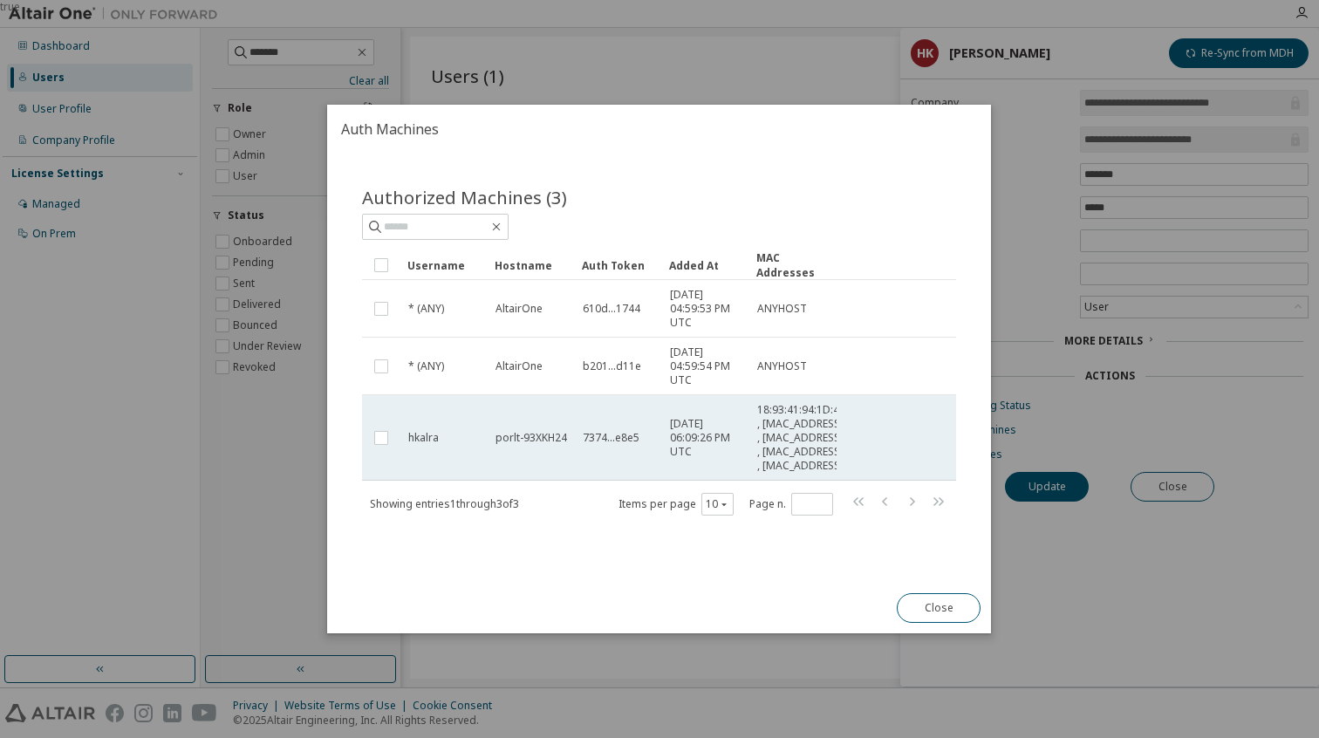
click at [619, 435] on span "7374...e8e5" at bounding box center [611, 438] width 57 height 14
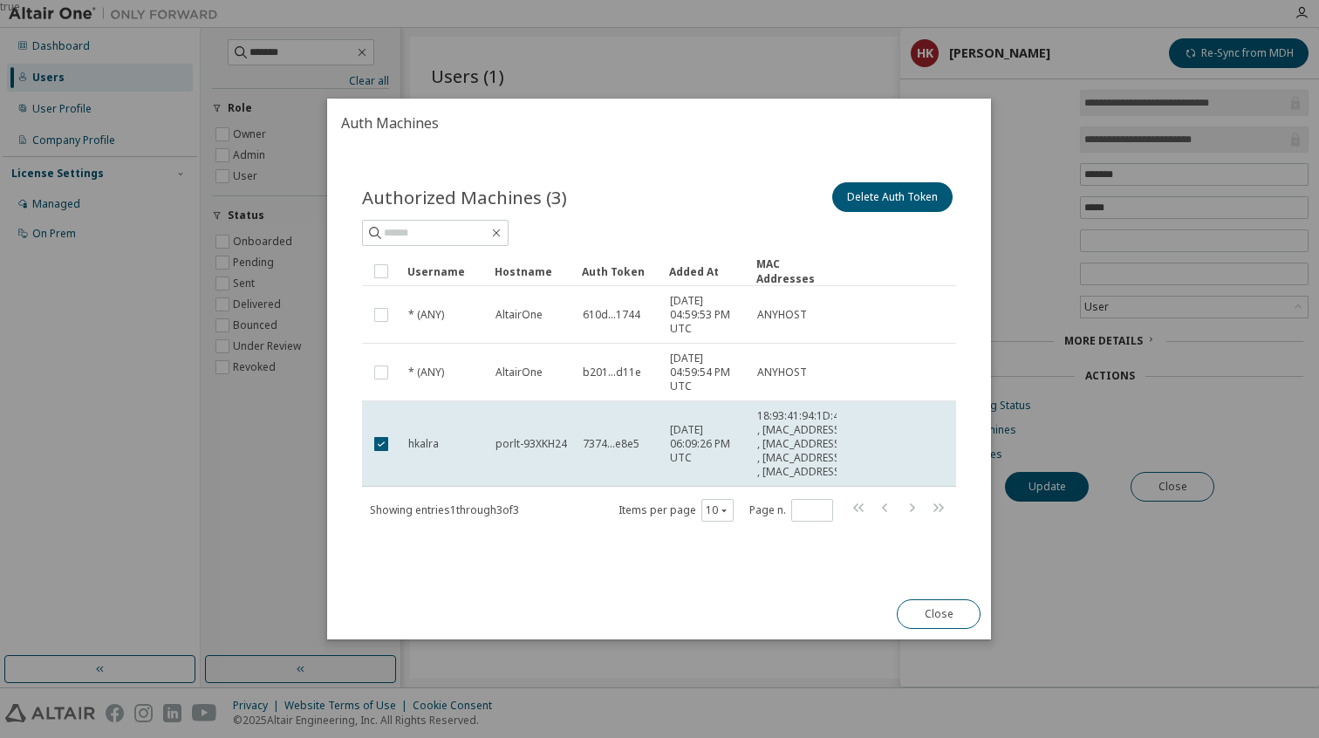
click at [619, 435] on td "7374...e8e5" at bounding box center [618, 443] width 87 height 85
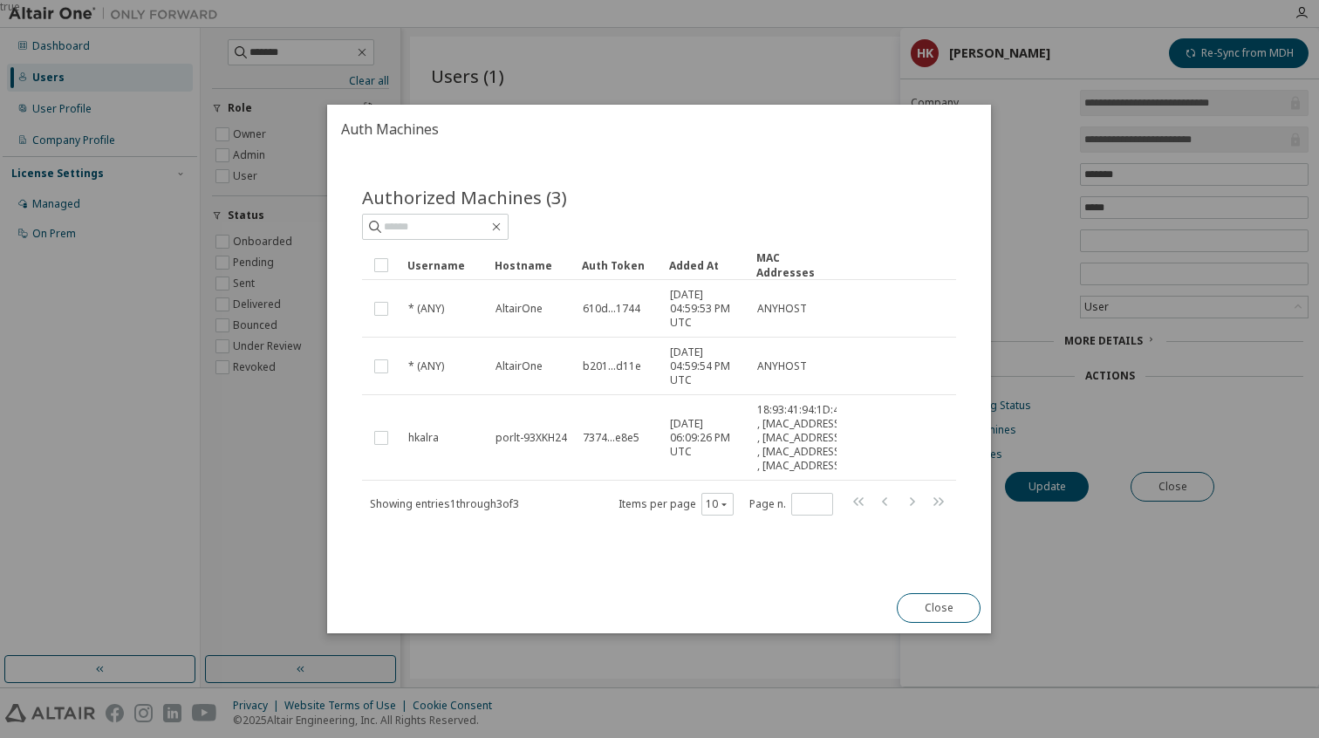
click at [619, 435] on span "7374...e8e5" at bounding box center [611, 438] width 57 height 14
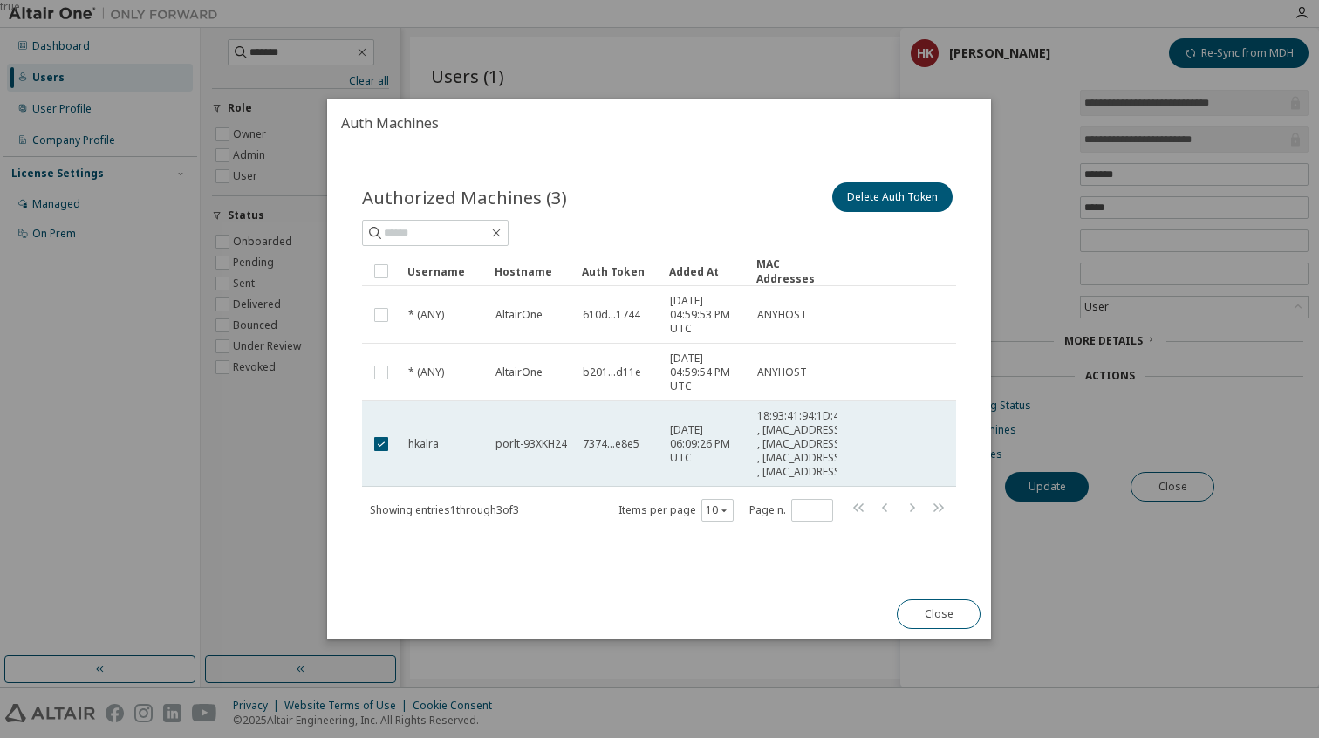
click at [606, 447] on span "7374...e8e5" at bounding box center [611, 444] width 57 height 14
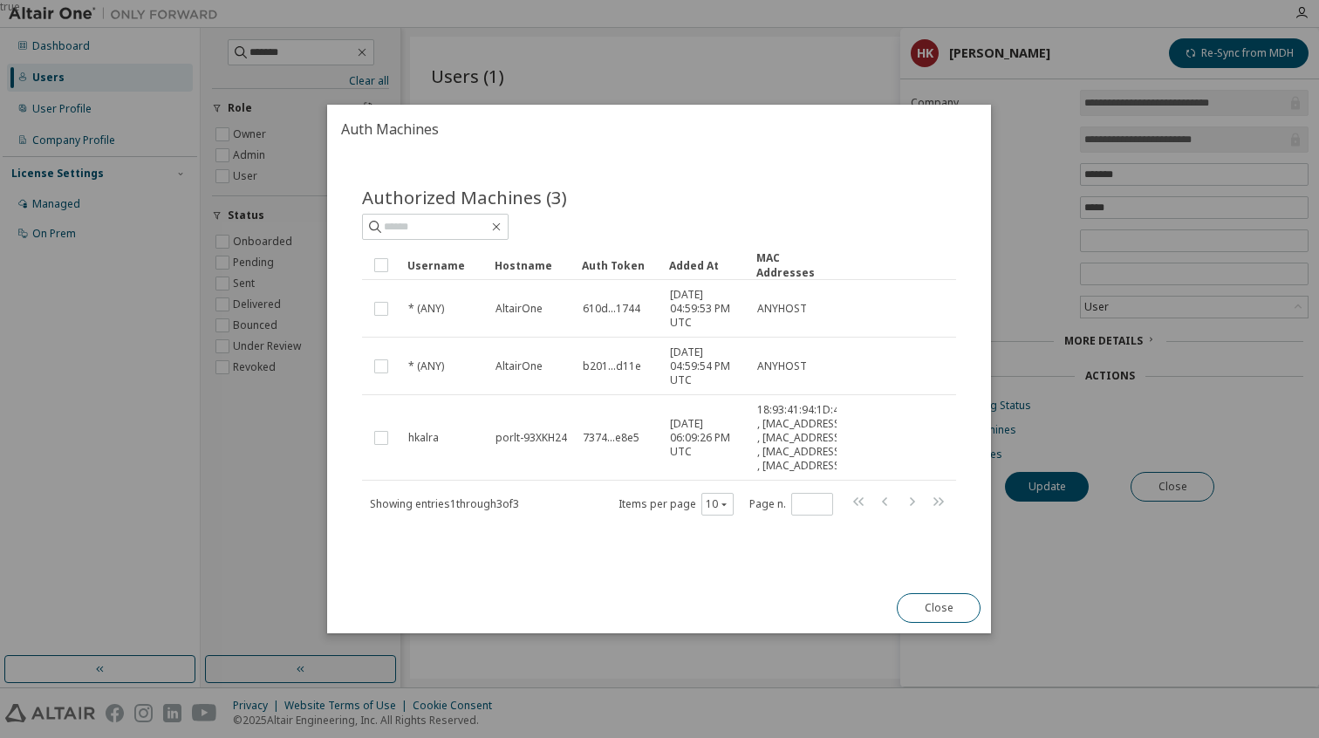
click at [606, 447] on td "7374...e8e5" at bounding box center [618, 437] width 87 height 85
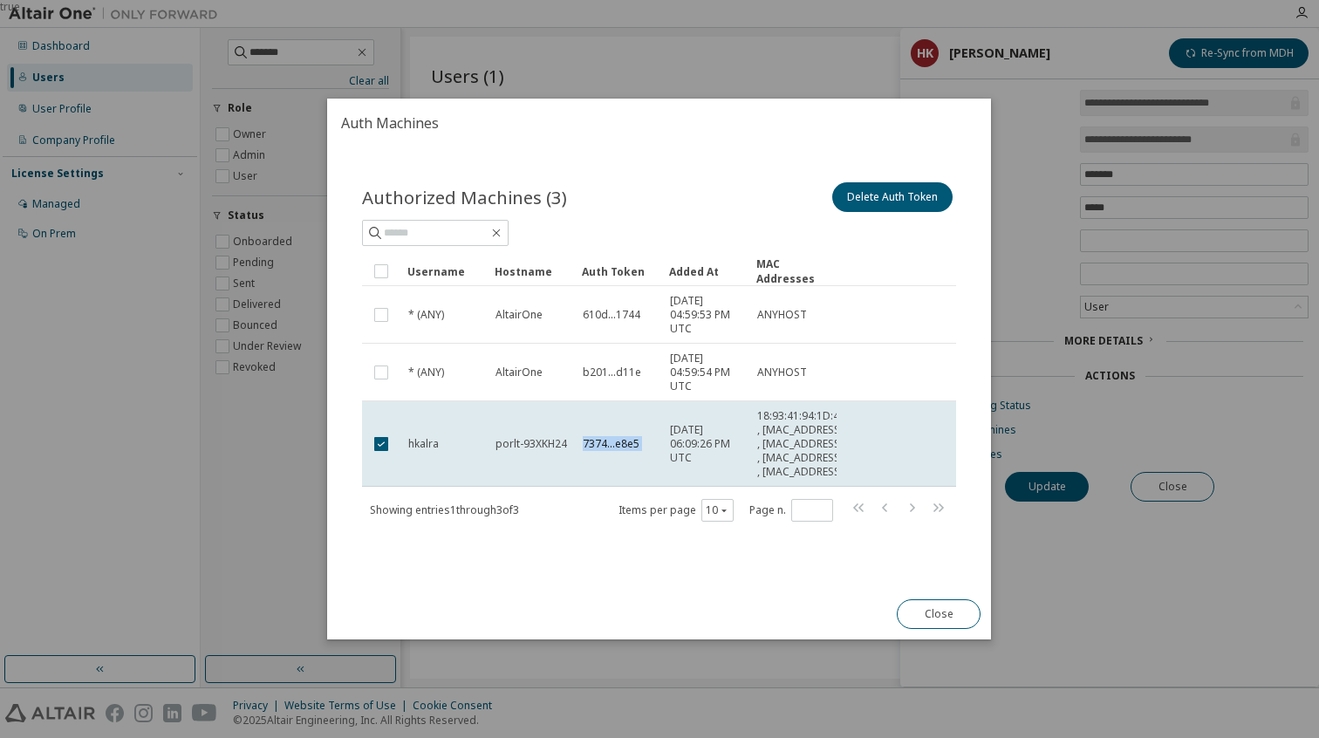
click at [606, 447] on span "7374...e8e5" at bounding box center [611, 444] width 57 height 14
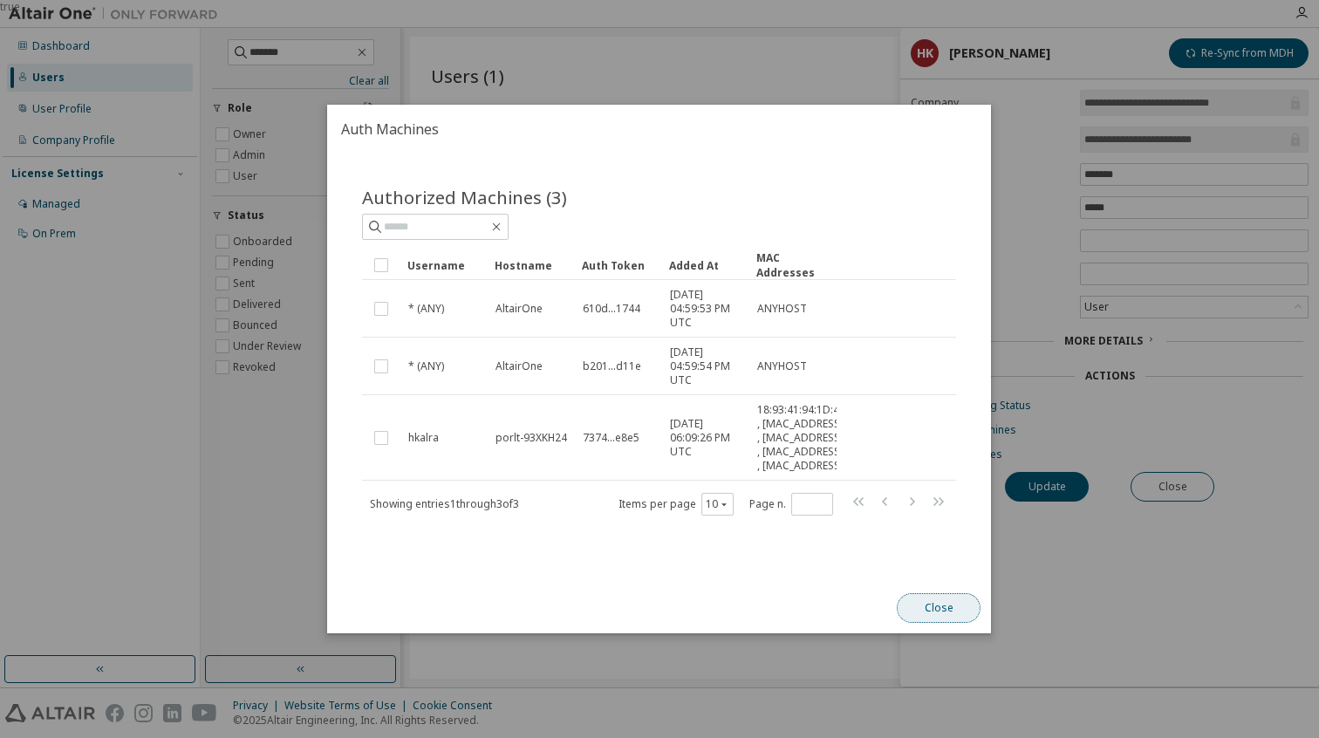
click at [921, 623] on button "Close" at bounding box center [940, 608] width 84 height 30
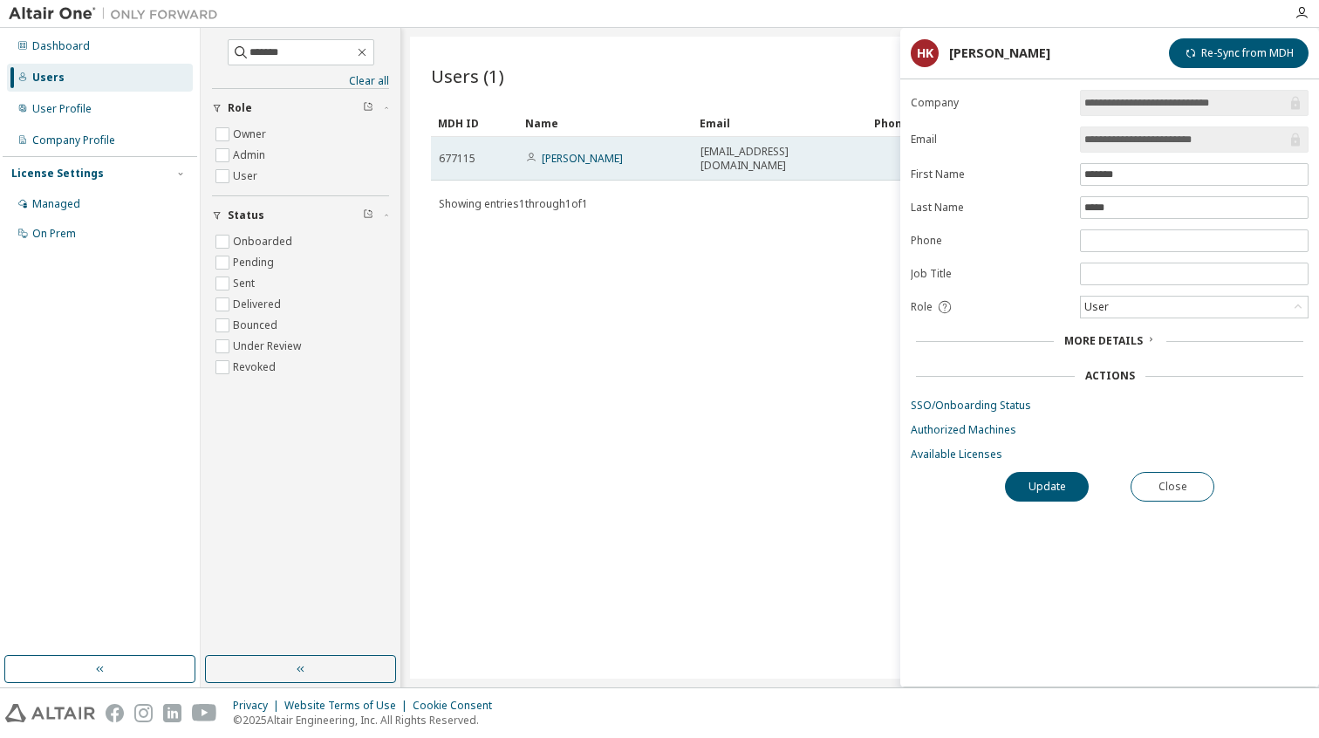
click at [497, 158] on div "677115" at bounding box center [475, 159] width 72 height 14
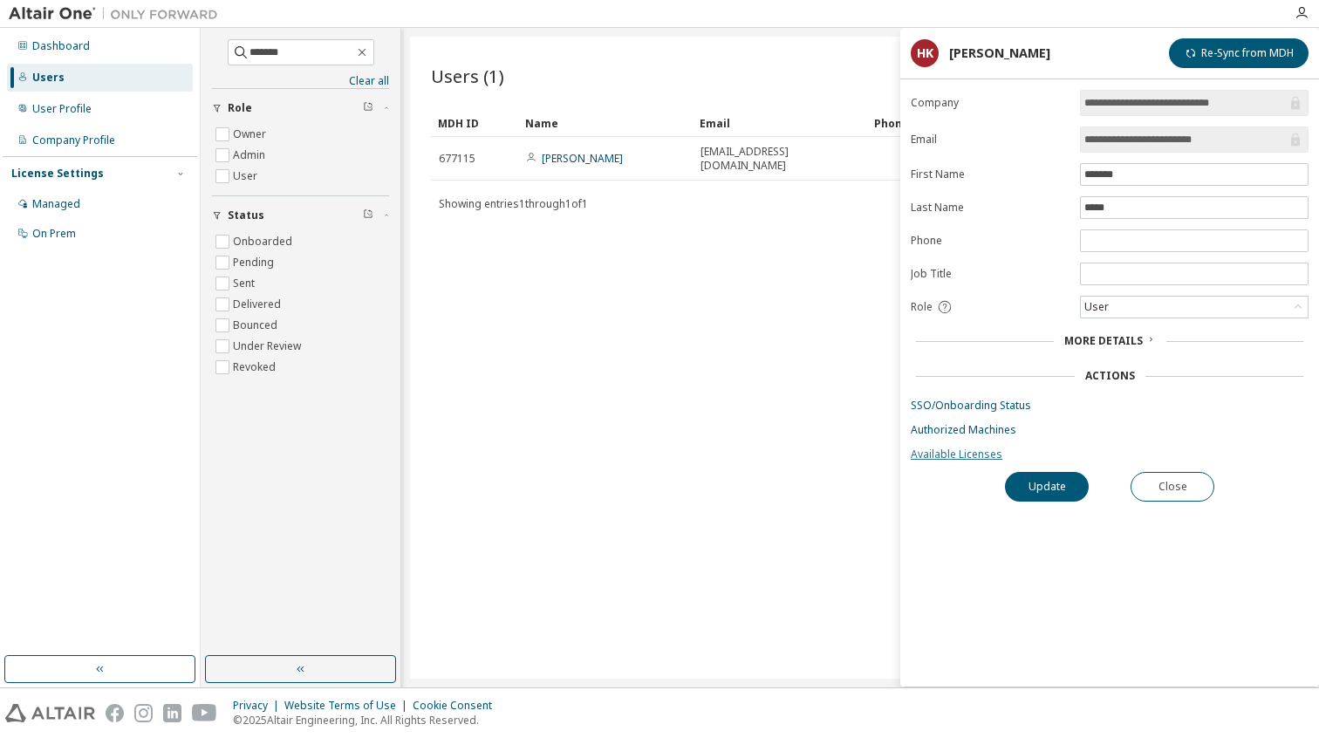
click at [964, 456] on link "Available Licenses" at bounding box center [1110, 454] width 398 height 14
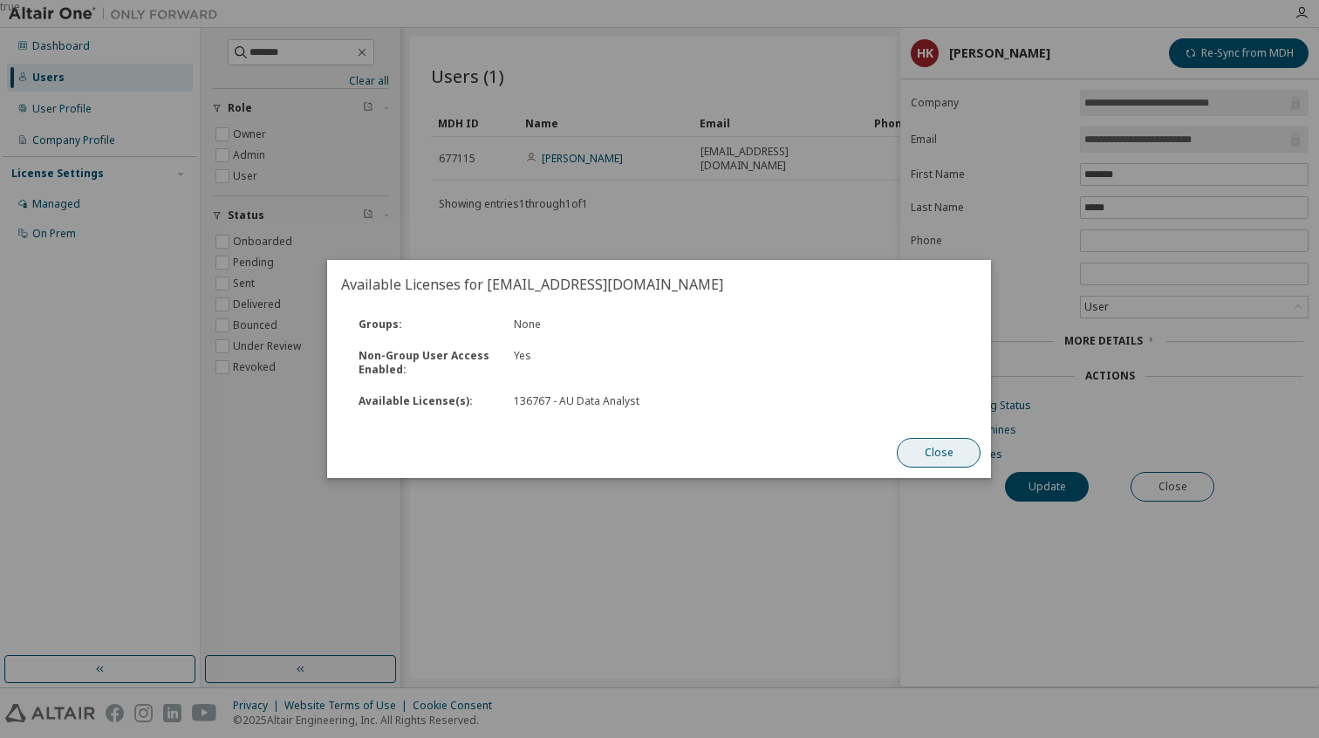
click at [942, 467] on button "Close" at bounding box center [940, 453] width 84 height 30
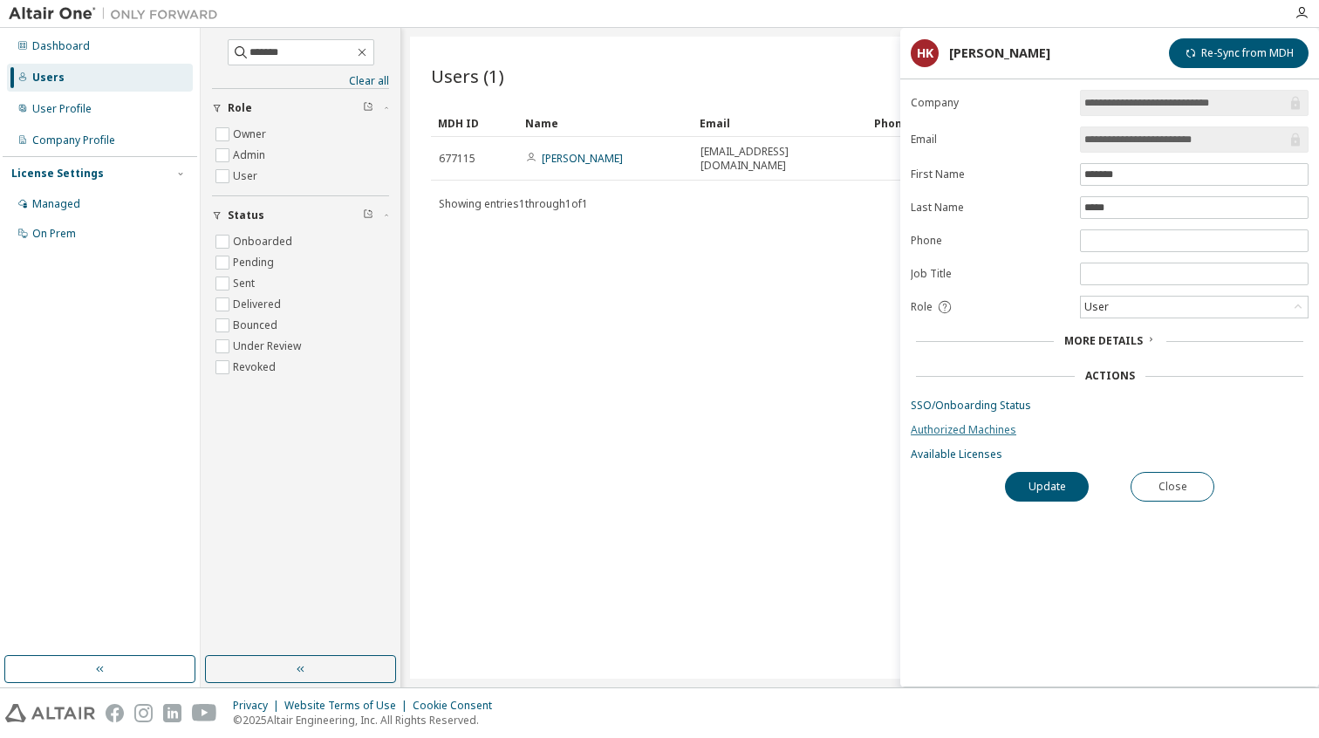
click at [995, 428] on link "Authorized Machines" at bounding box center [1110, 430] width 398 height 14
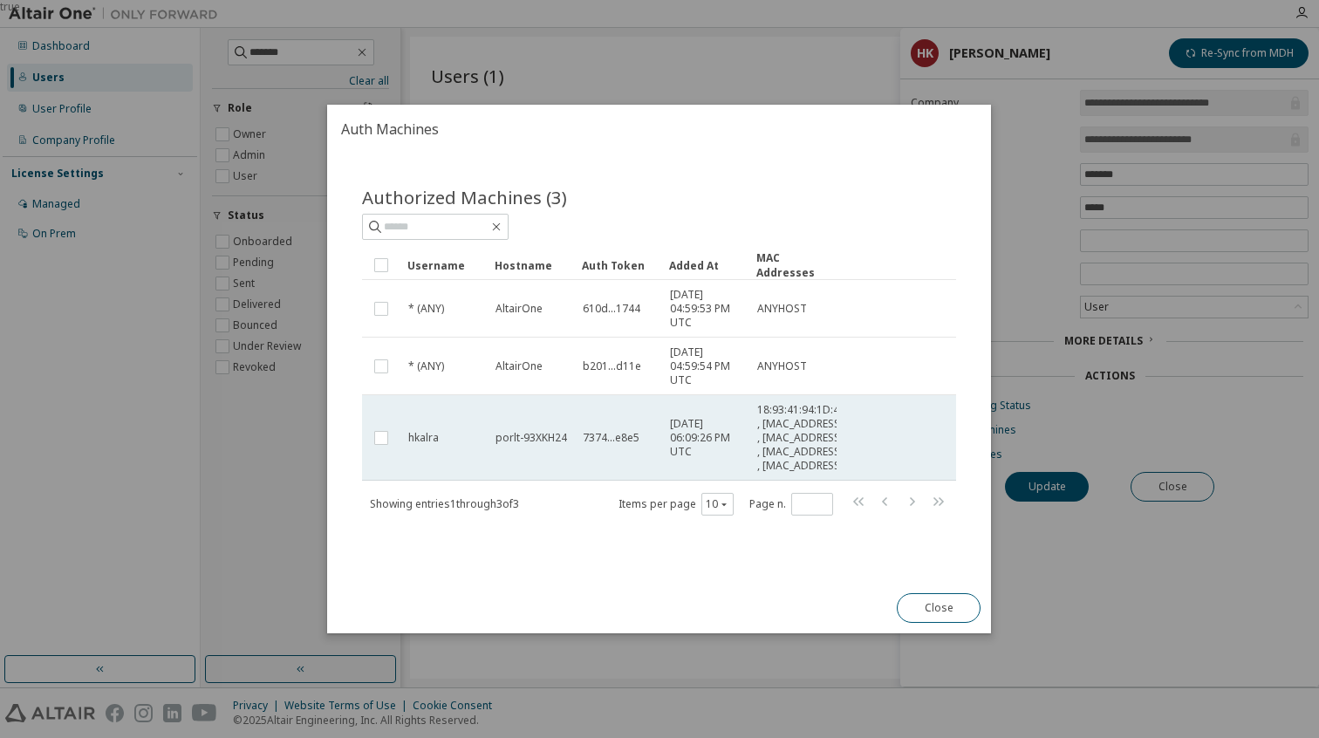
click at [695, 428] on span "[DATE] 06:09:26 PM UTC" at bounding box center [706, 438] width 72 height 42
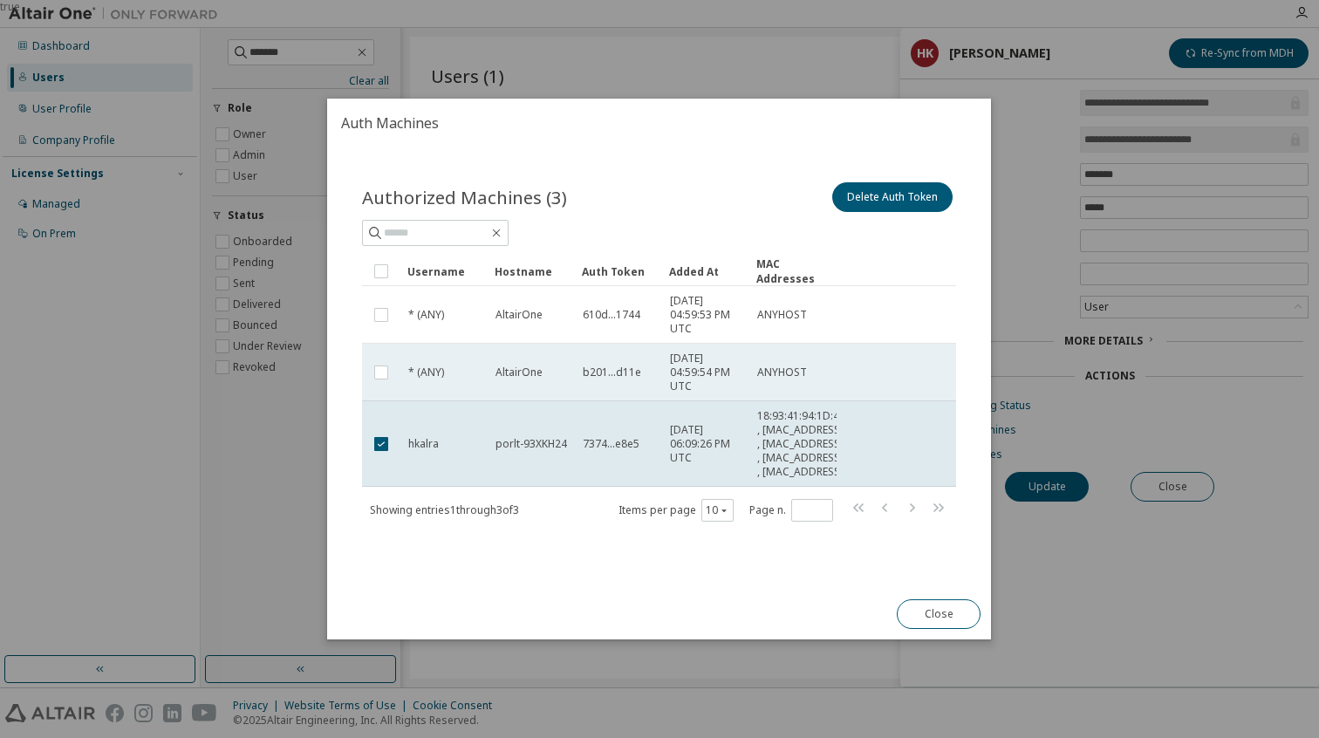
click at [588, 365] on span "b201...d11e" at bounding box center [612, 372] width 58 height 14
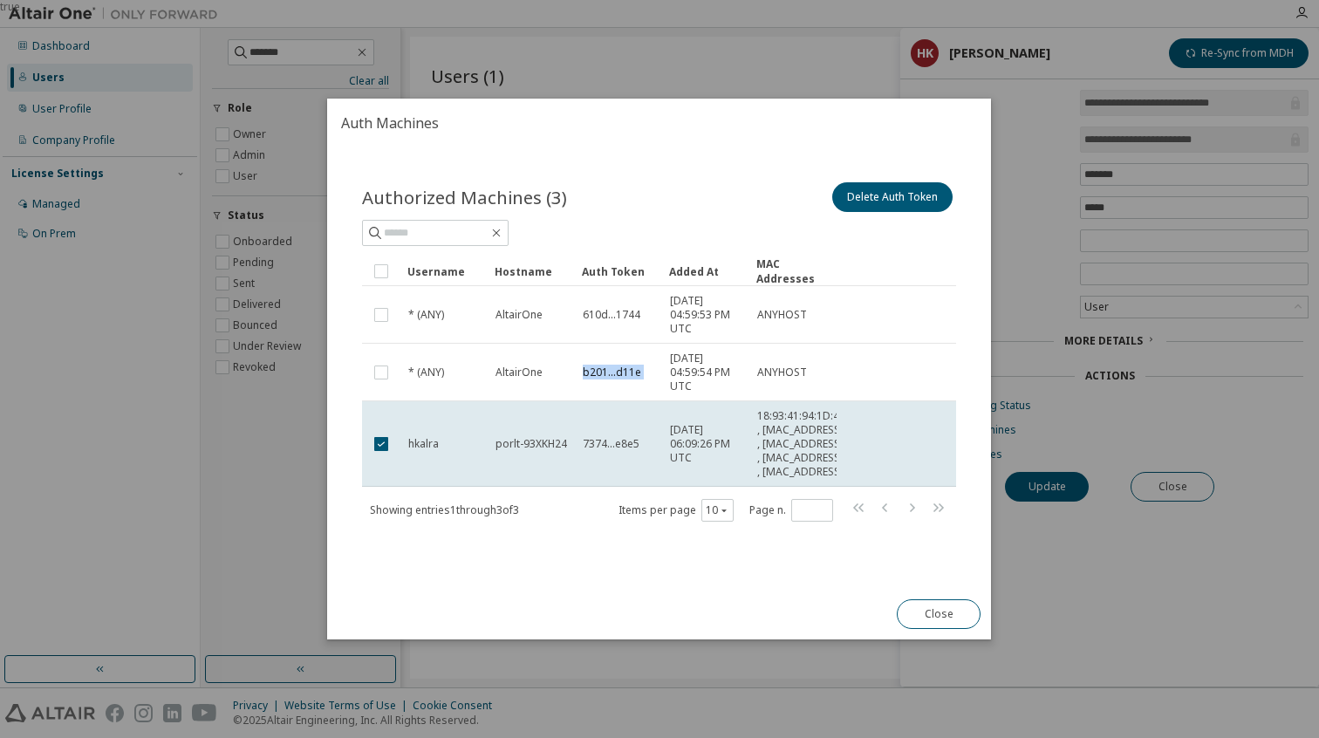
click at [588, 365] on span "b201...d11e" at bounding box center [612, 372] width 58 height 14
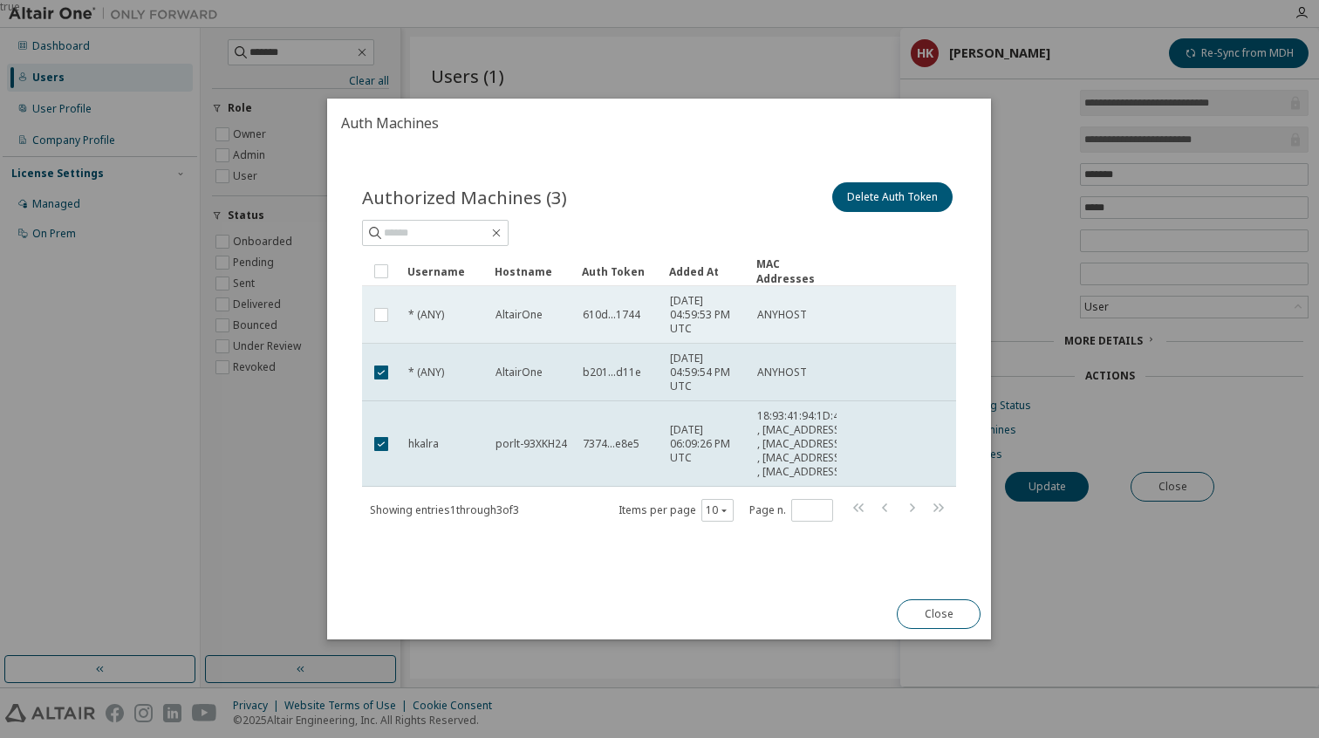
click at [592, 308] on span "610d...1744" at bounding box center [612, 315] width 58 height 14
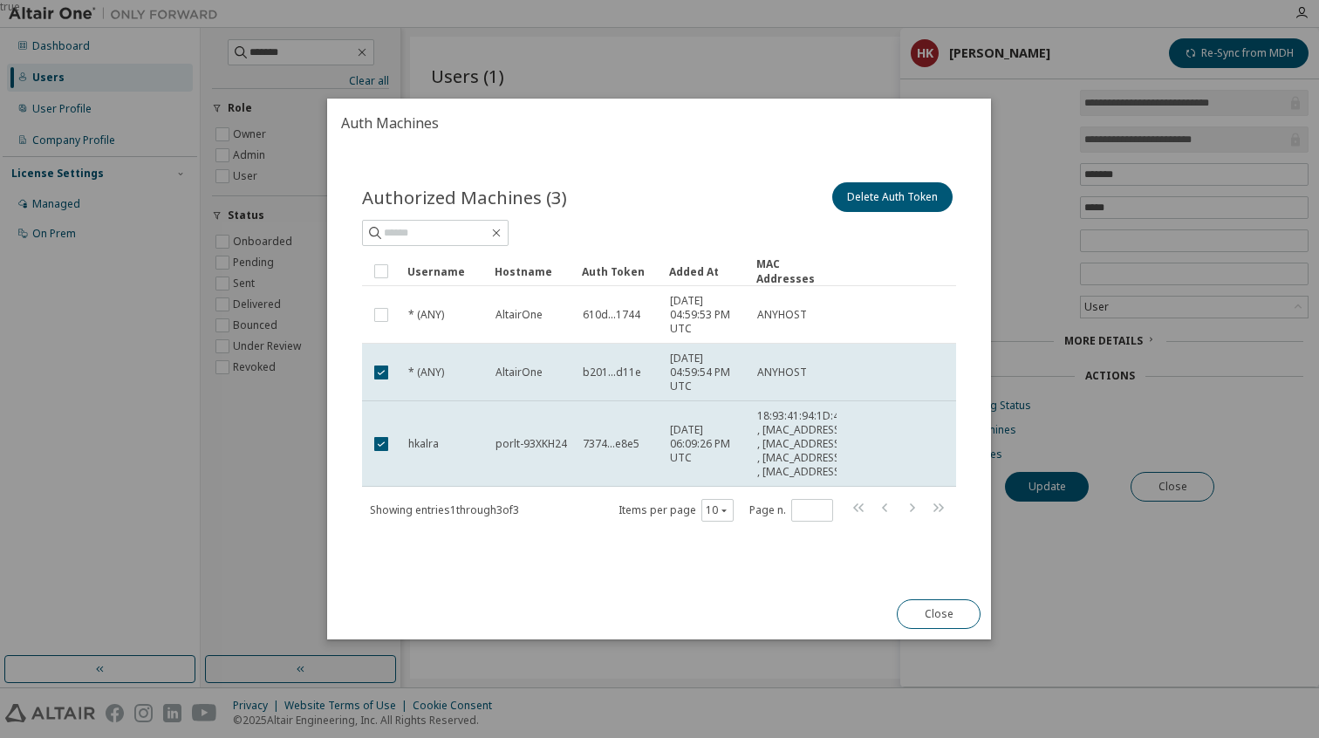
click at [592, 308] on span "610d...1744" at bounding box center [612, 315] width 58 height 14
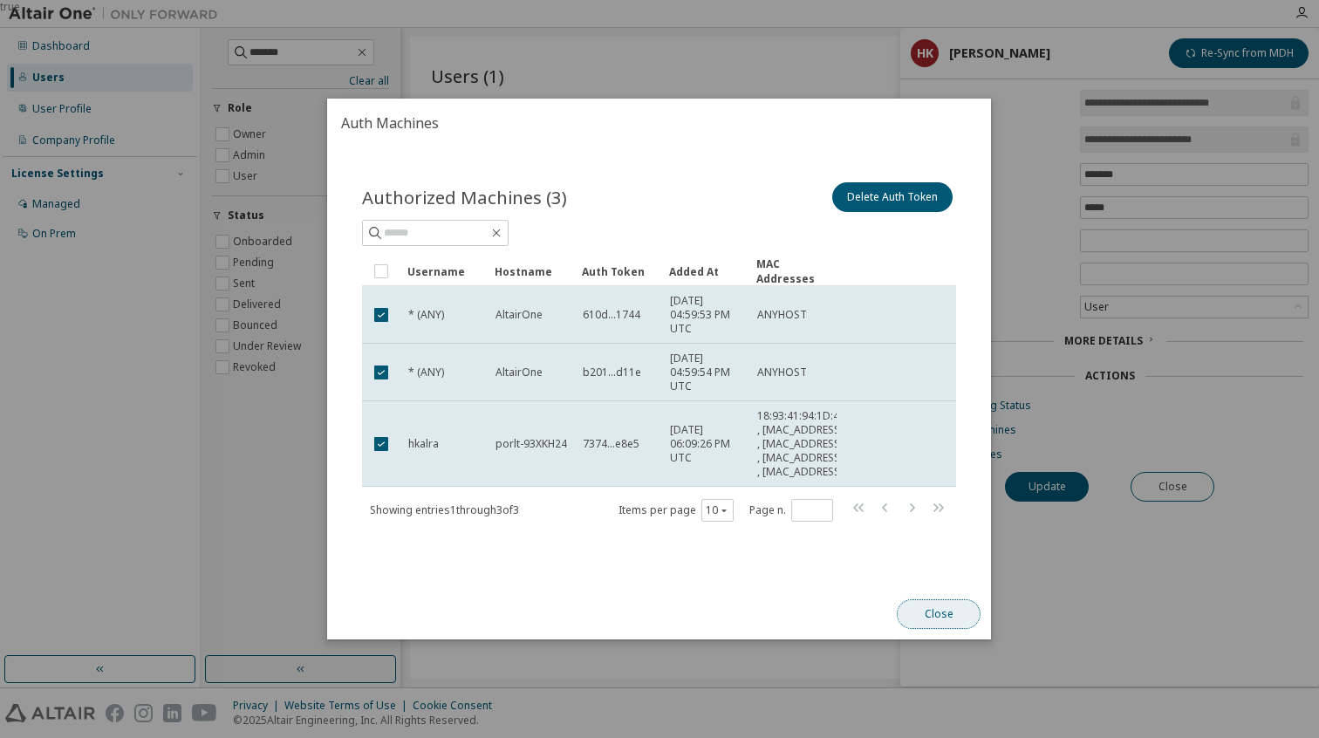
click at [919, 629] on button "Close" at bounding box center [940, 614] width 84 height 30
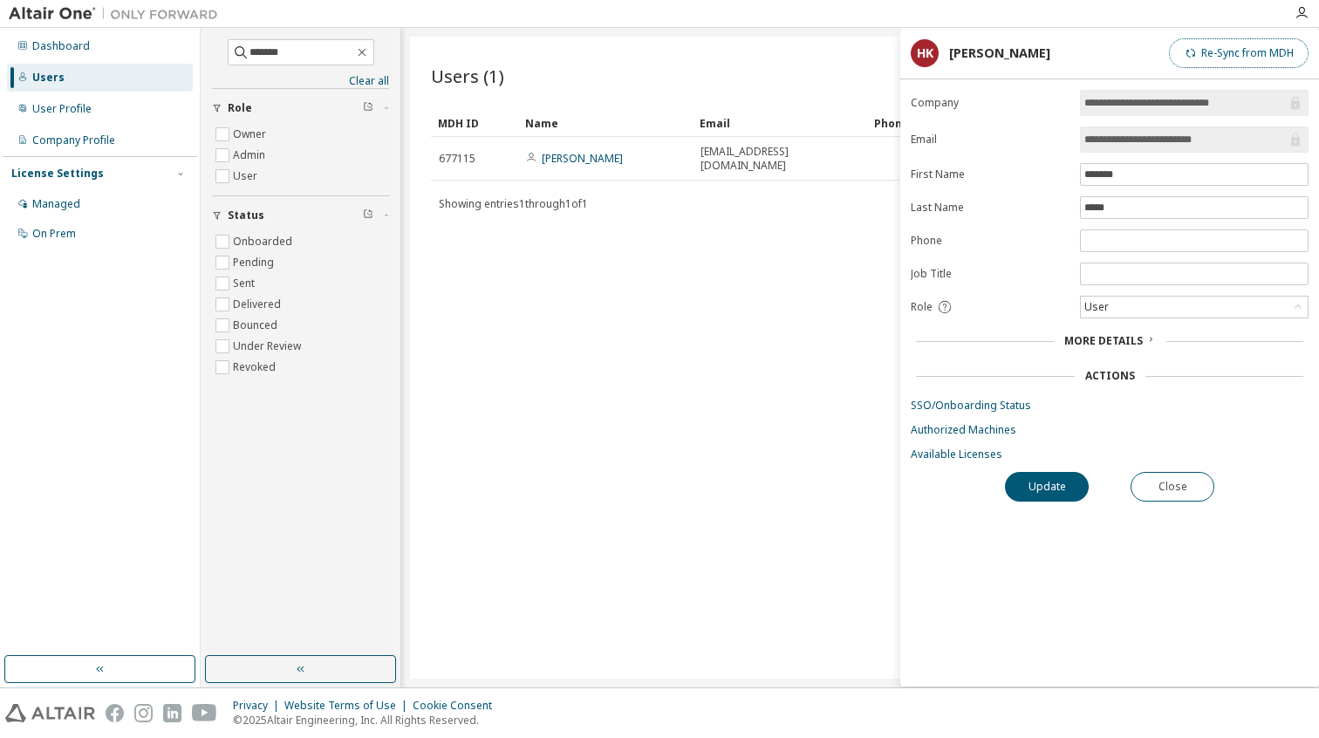
click at [1022, 51] on button "Re-Sync from MDH" at bounding box center [1239, 53] width 140 height 30
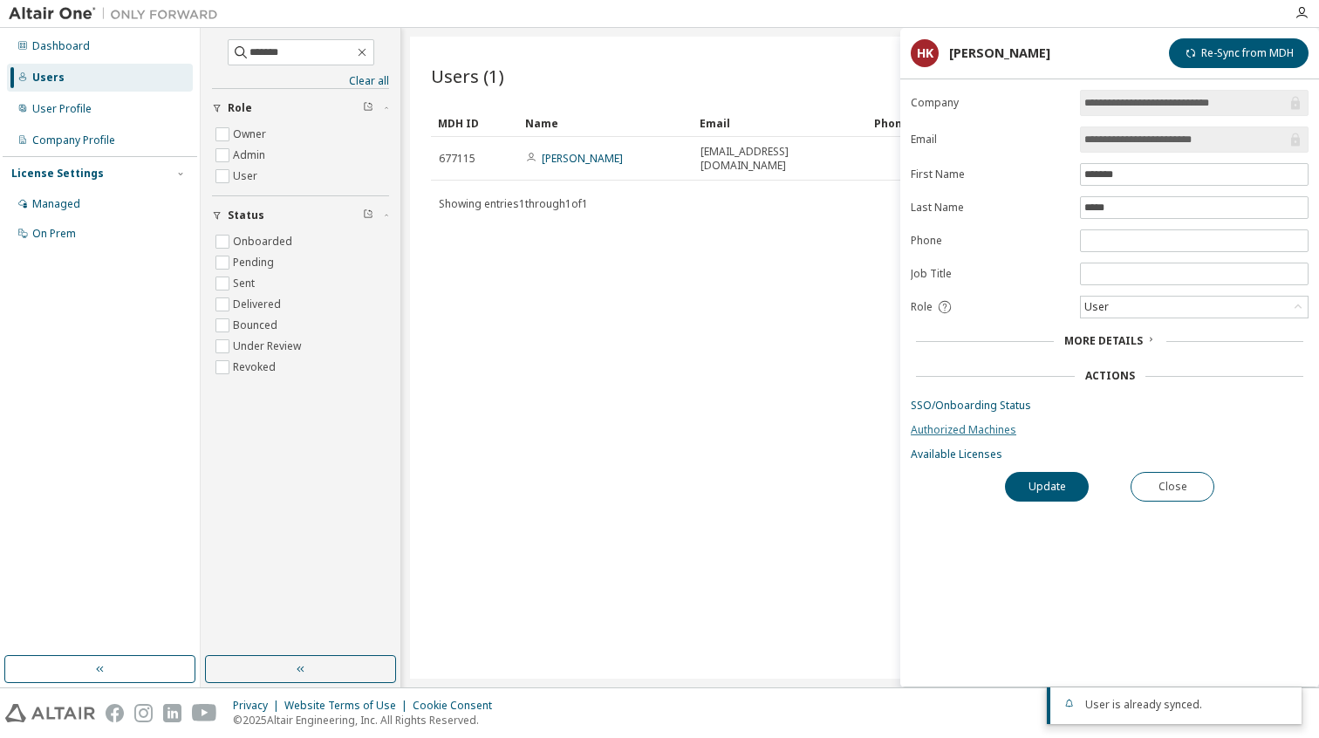
click at [995, 434] on link "Authorized Machines" at bounding box center [1110, 430] width 398 height 14
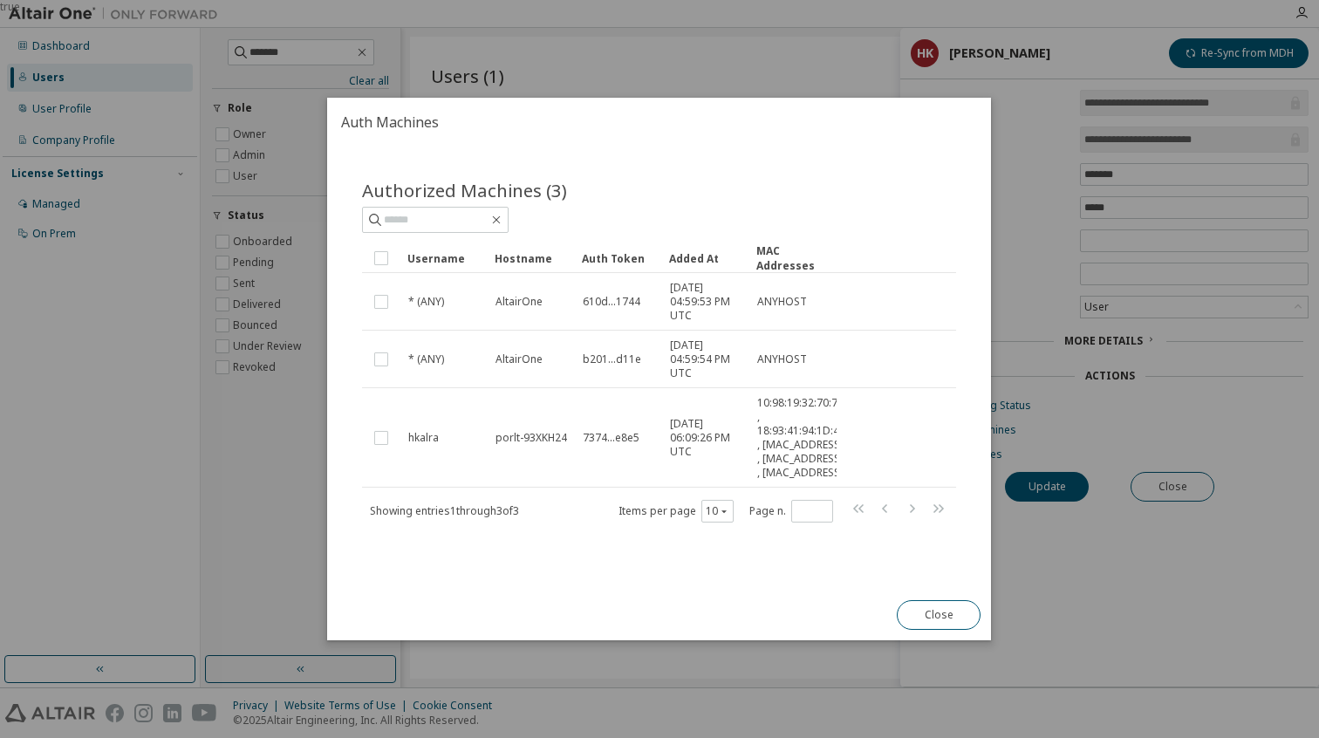
click at [798, 213] on div "Authorized Machines (3) Clear Load Save Save As Field Operator Value Select fil…" at bounding box center [659, 350] width 594 height 345
click at [959, 630] on button "Close" at bounding box center [940, 615] width 84 height 30
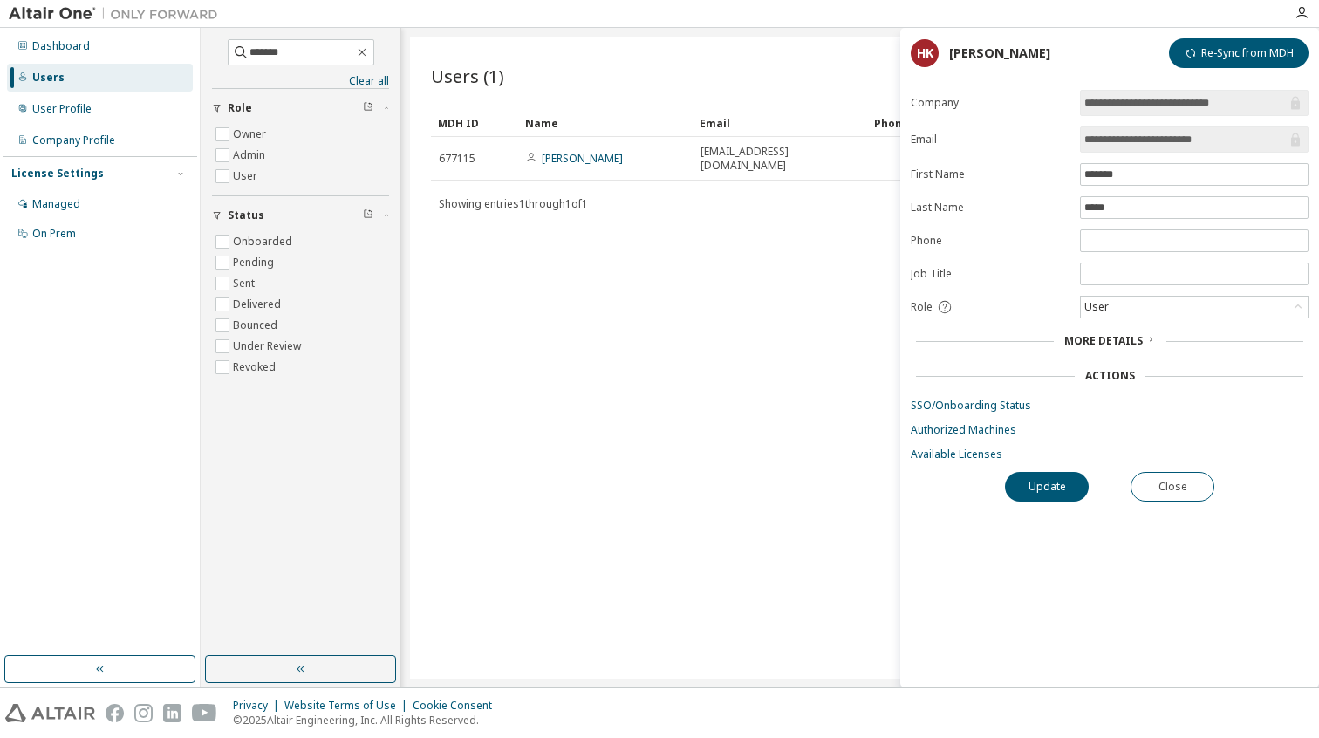
click at [952, 438] on form "**********" at bounding box center [1110, 276] width 398 height 372
click at [954, 427] on link "Authorized Machines" at bounding box center [1110, 430] width 398 height 14
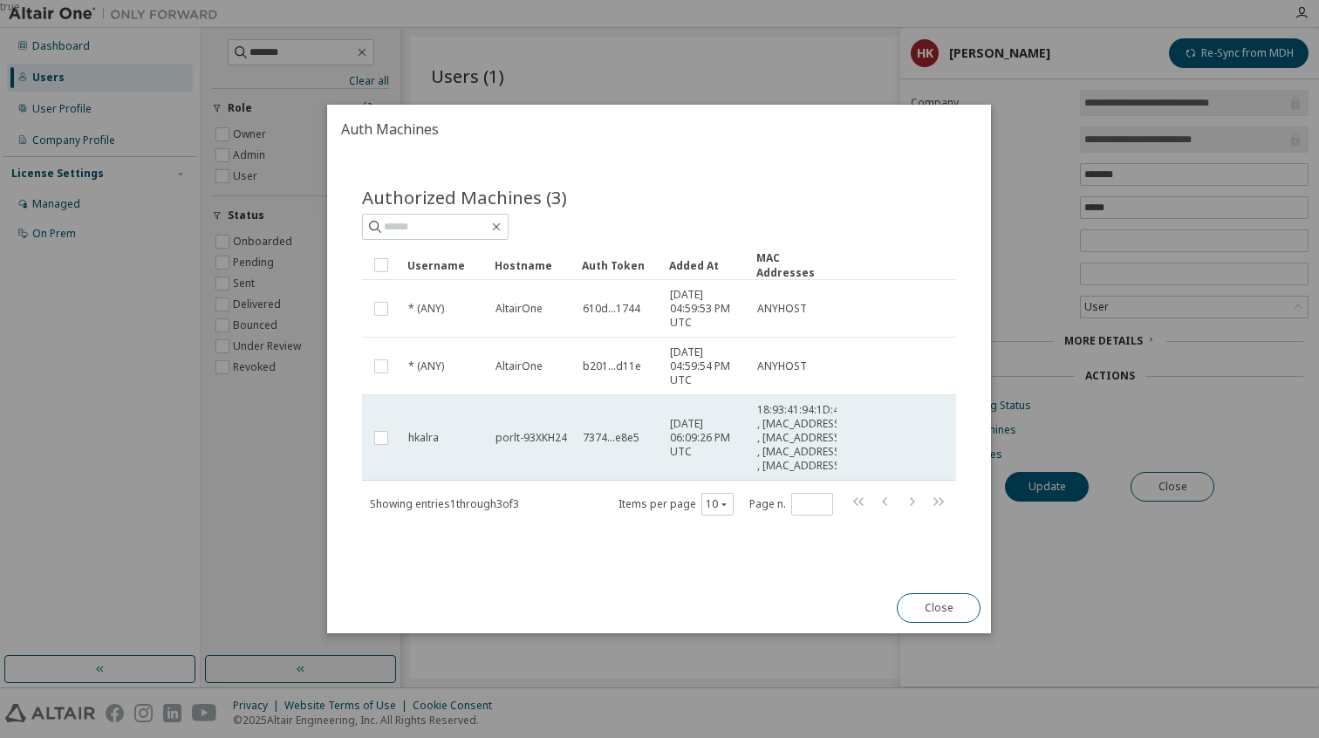
click at [489, 475] on td "porlt-93XKH24" at bounding box center [531, 437] width 87 height 85
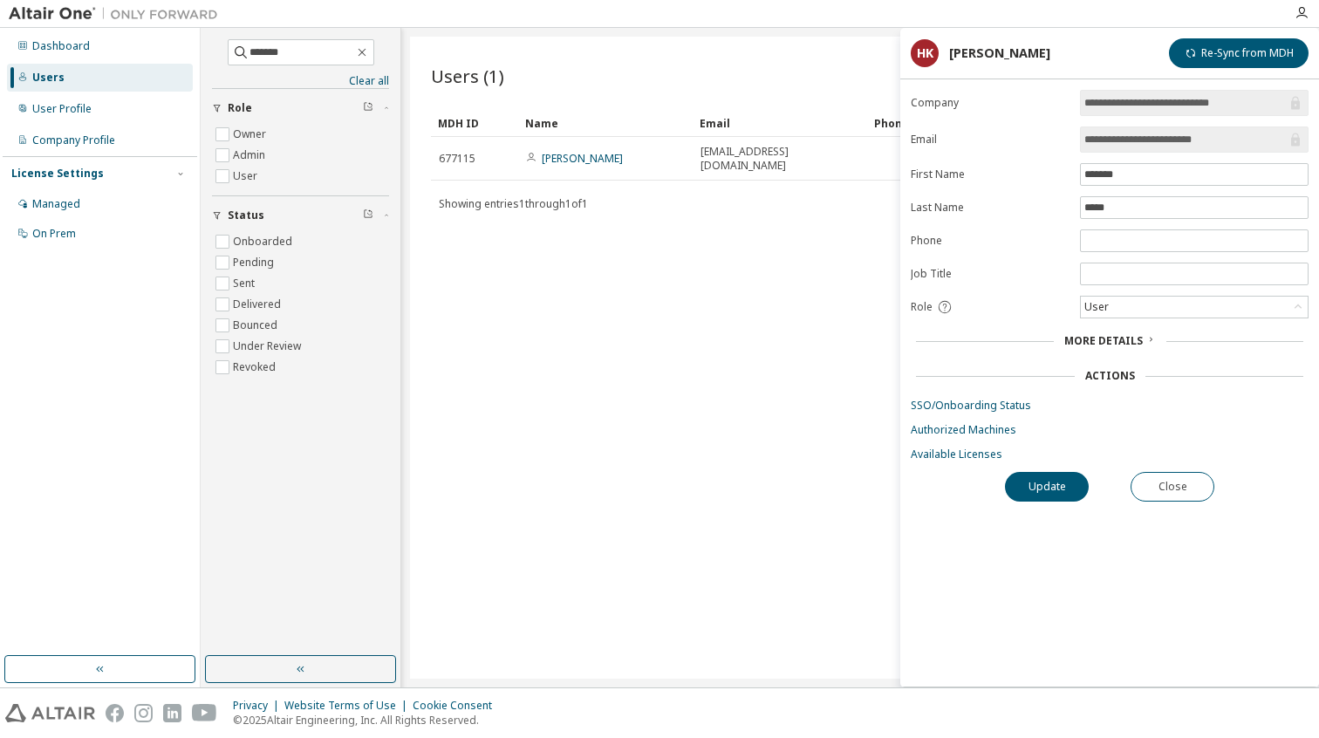
click at [597, 284] on div "Users (1) Import From CSV Export To CSV Add User Clear Load Save Save As Field …" at bounding box center [860, 358] width 900 height 642
click at [653, 339] on div "Users (1) Import From CSV Export To CSV Add User Clear Load Save Save As Field …" at bounding box center [860, 358] width 900 height 642
click at [954, 432] on link "Authorized Machines" at bounding box center [1110, 430] width 398 height 14
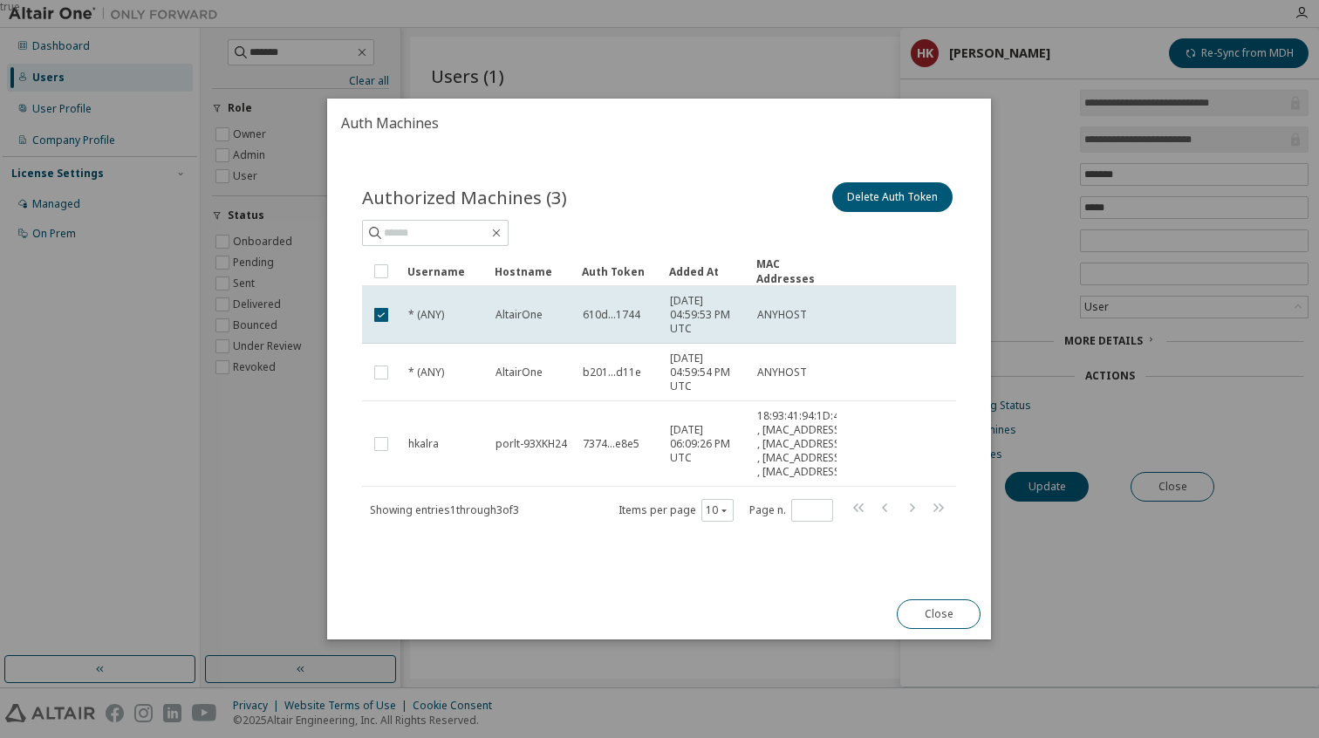
click at [884, 147] on div "Authorized Machines (3) Delete Auth Token Clear Load Save Save As Field Operato…" at bounding box center [659, 367] width 664 height 441
click at [899, 182] on button "Delete Auth Token" at bounding box center [893, 197] width 120 height 30
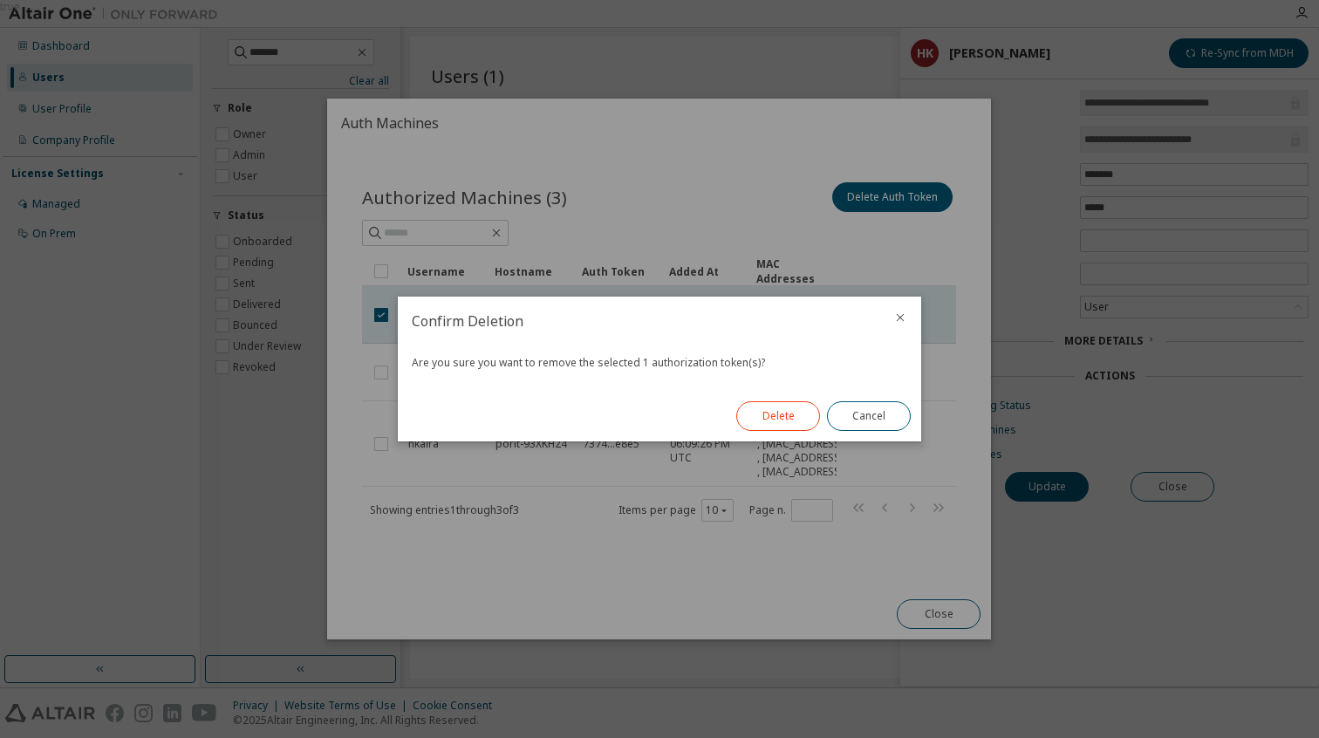
click at [789, 406] on button "Delete" at bounding box center [778, 416] width 84 height 30
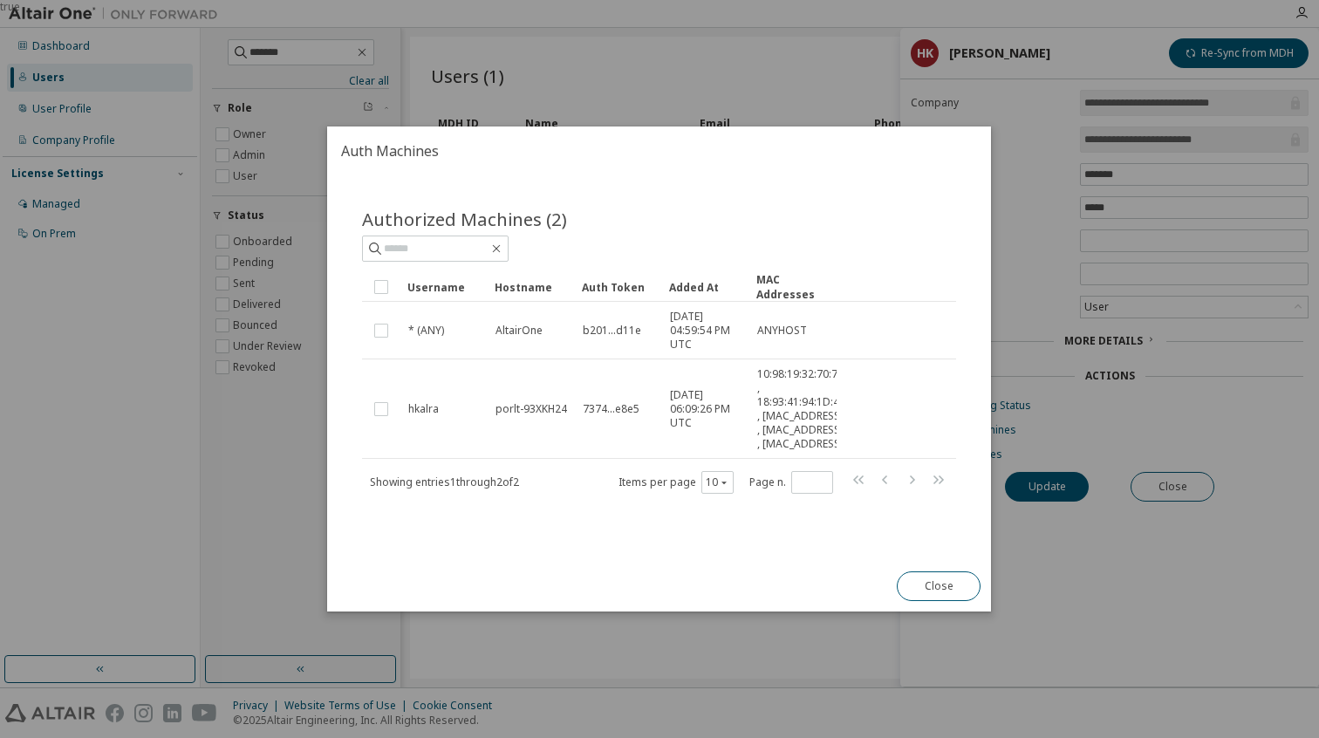
click at [522, 583] on div "Auth Machines Authorized Machines (2) Clear Load Save Save As Field Operator Va…" at bounding box center [659, 368] width 664 height 485
click at [558, 207] on span "Authorized Machines (2)" at bounding box center [464, 219] width 205 height 24
click at [942, 596] on button "Close" at bounding box center [940, 586] width 84 height 30
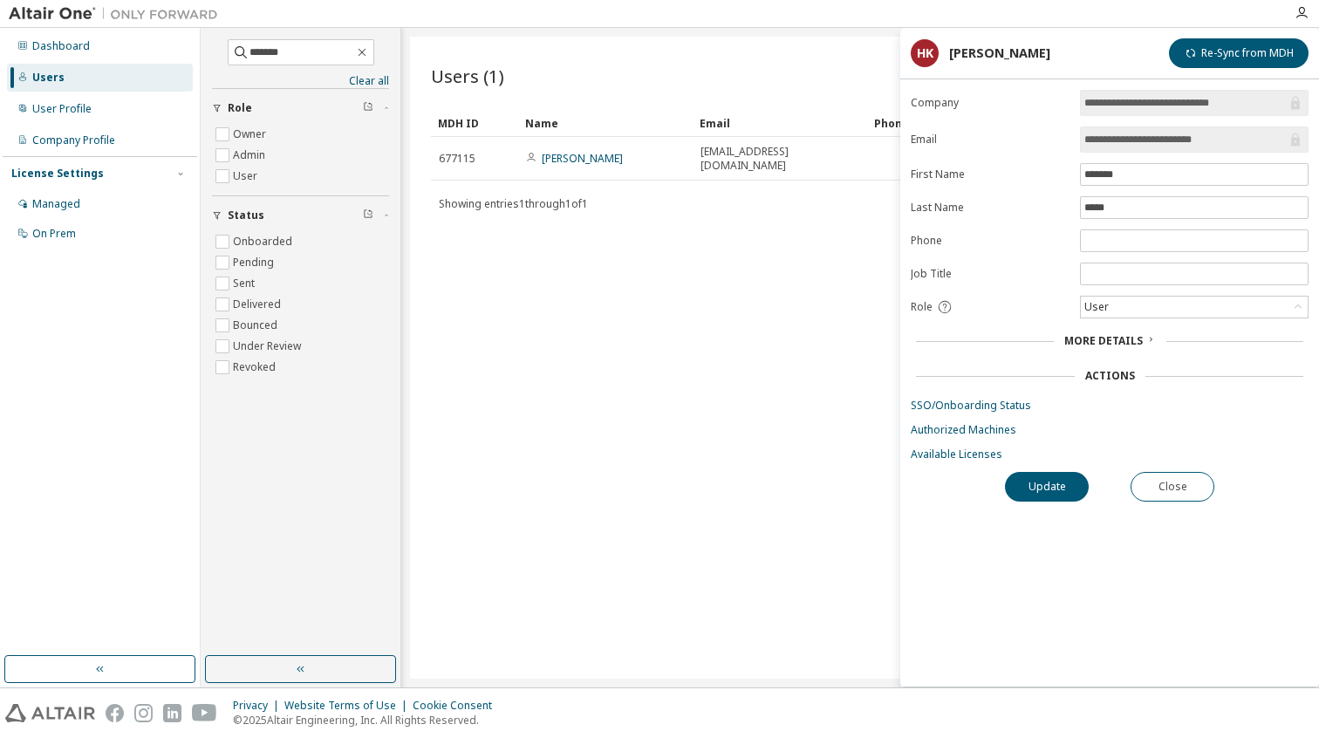
click at [712, 311] on div "Users (1) Import From CSV Export To CSV Add User Clear Load Save Save As Field …" at bounding box center [860, 358] width 900 height 642
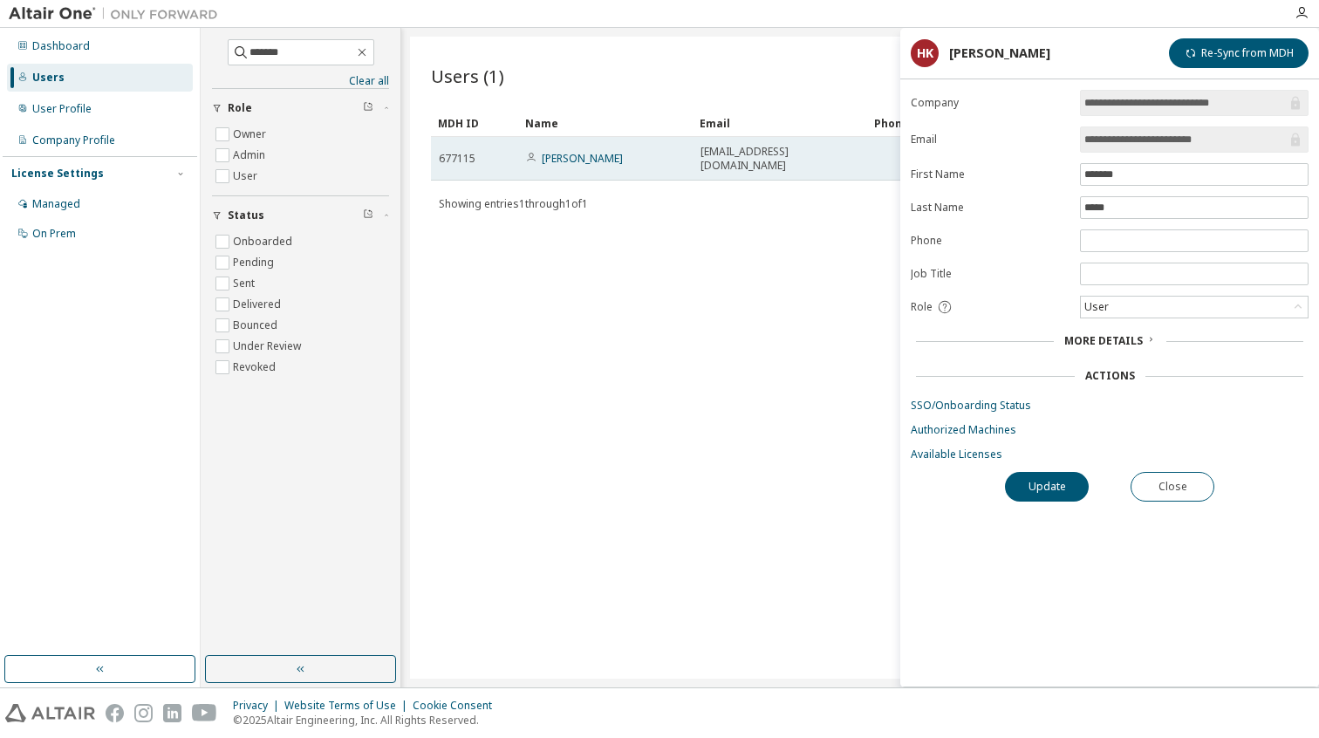
click at [473, 156] on span "677115" at bounding box center [457, 159] width 37 height 14
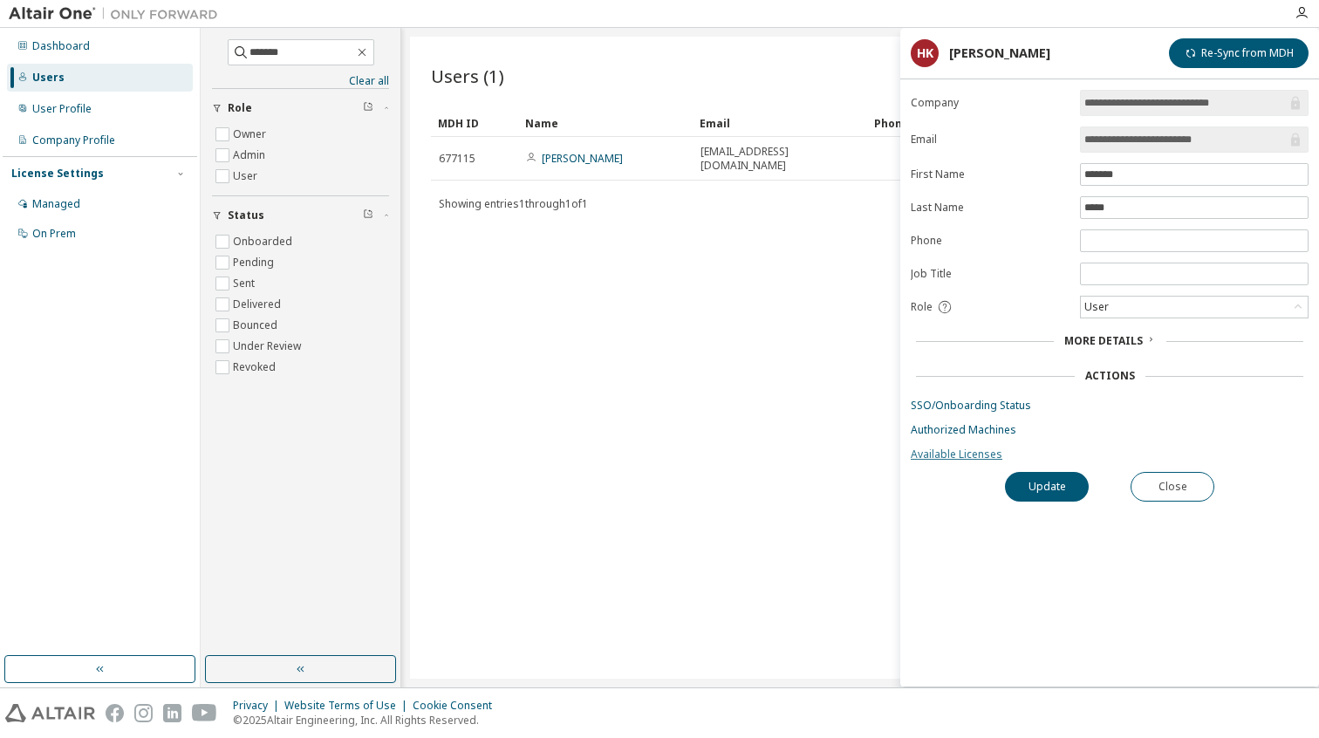
click at [952, 461] on link "Available Licenses" at bounding box center [1110, 454] width 398 height 14
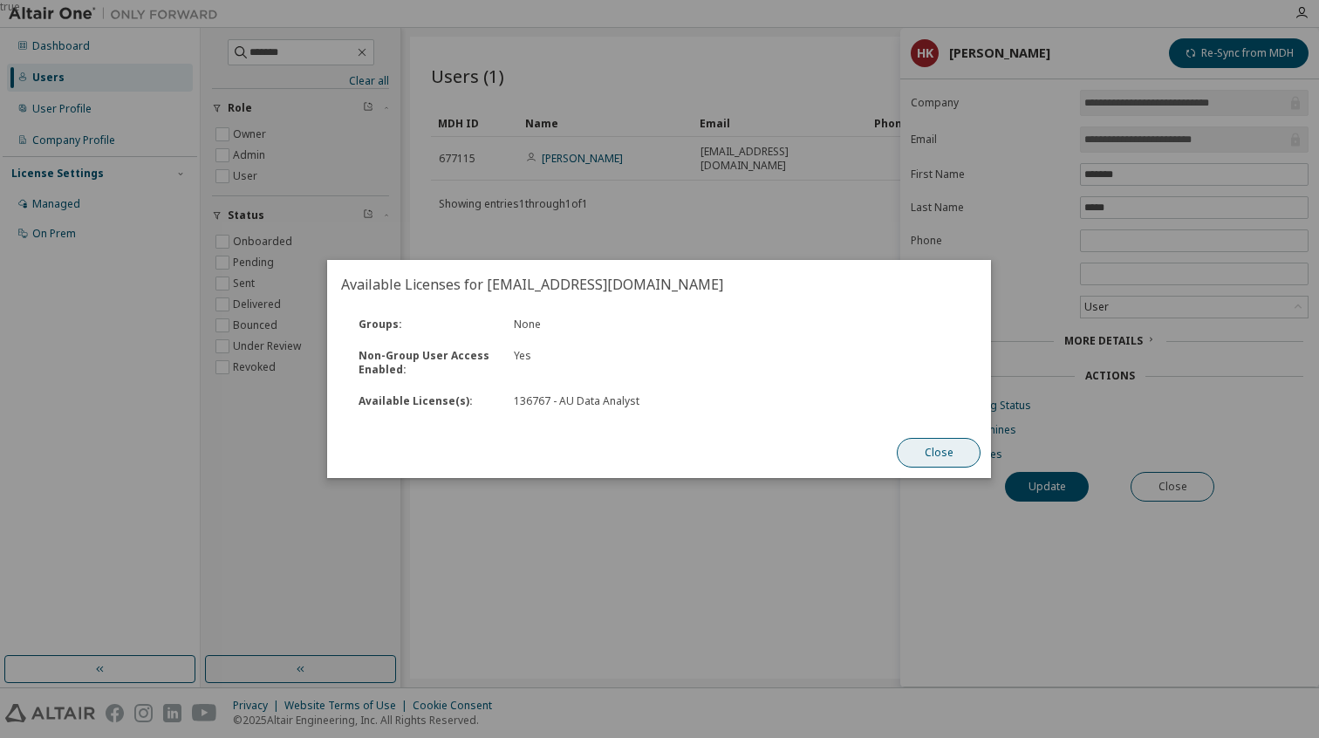
click at [933, 463] on button "Close" at bounding box center [940, 453] width 84 height 30
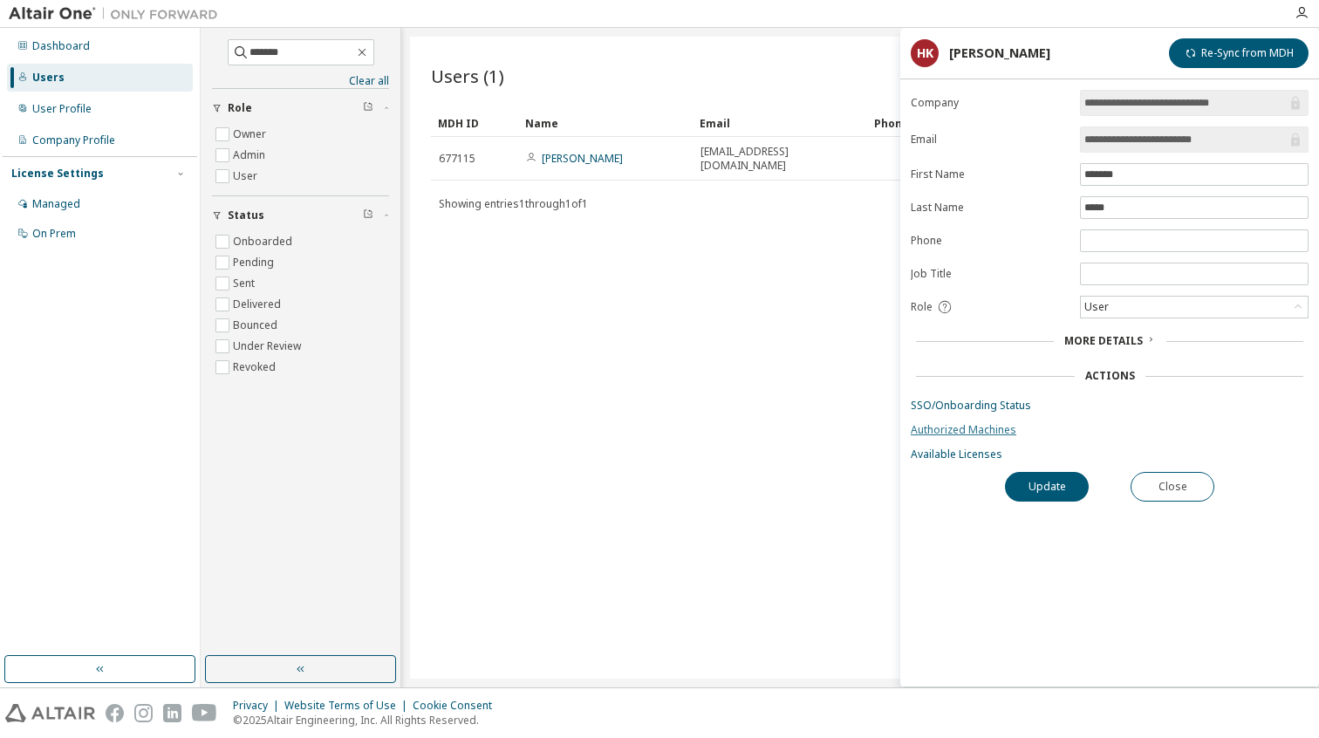
click at [999, 431] on link "Authorized Machines" at bounding box center [1110, 430] width 398 height 14
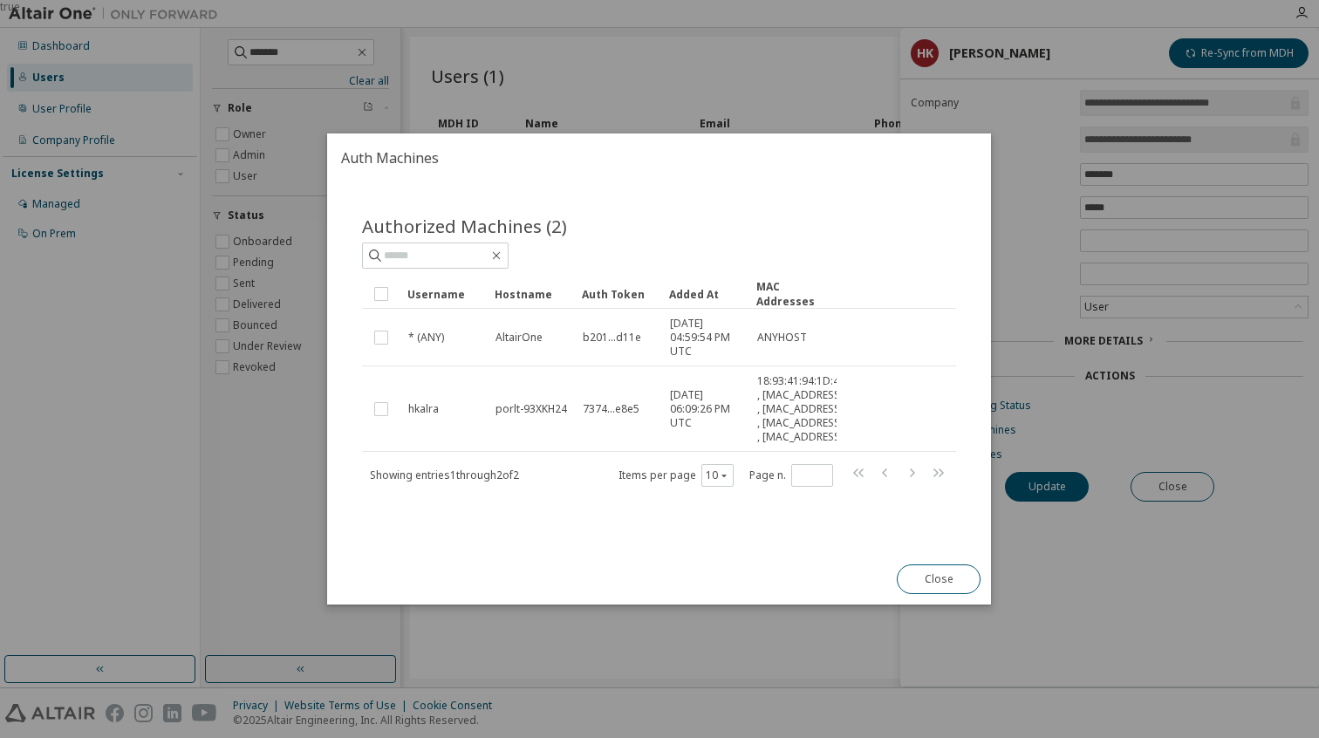
click at [584, 242] on div at bounding box center [659, 255] width 594 height 26
click at [414, 133] on h2 "Auth Machines" at bounding box center [659, 157] width 664 height 49
click at [947, 591] on button "Close" at bounding box center [940, 579] width 84 height 30
